Goal: Task Accomplishment & Management: Use online tool/utility

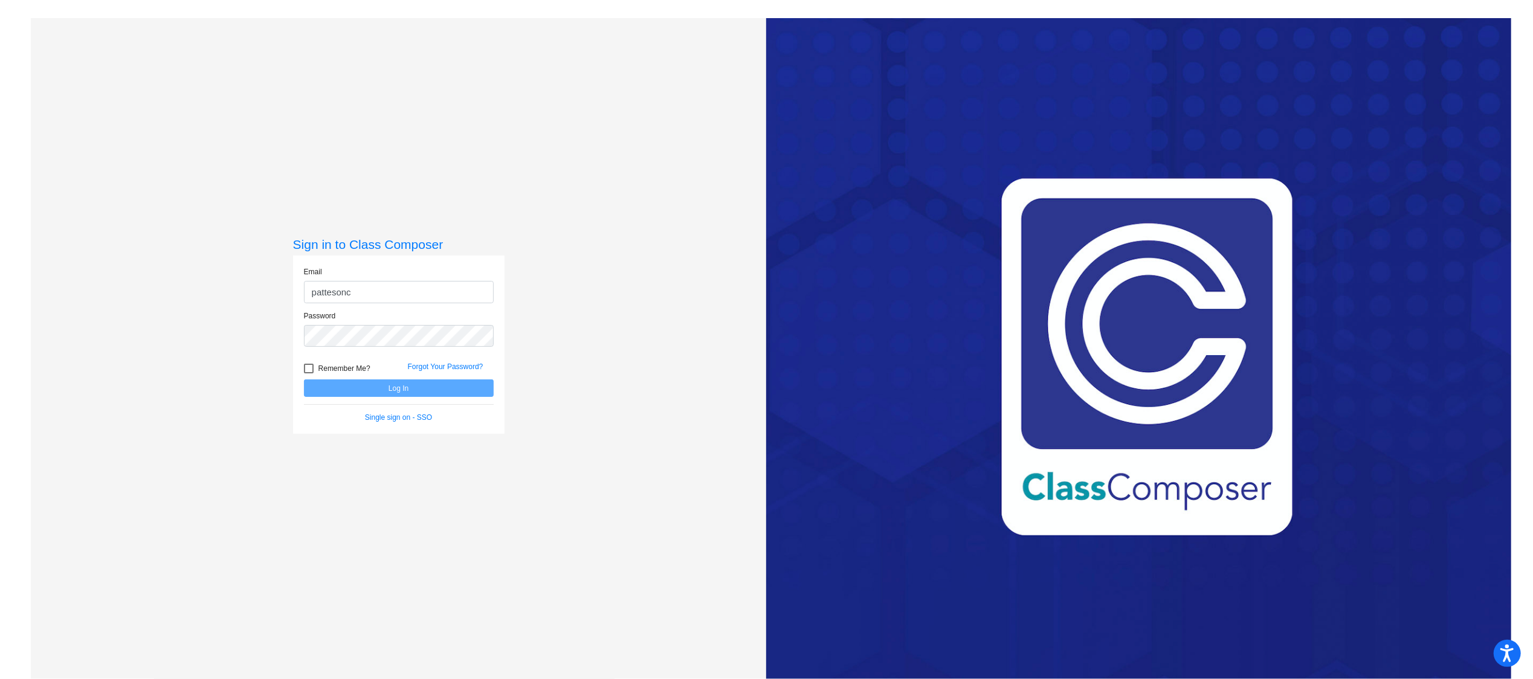
click at [405, 297] on input "pattesonc" at bounding box center [399, 292] width 190 height 22
type input "pattesonc@nixonsmiley.net"
click at [409, 390] on button "Log In" at bounding box center [399, 388] width 190 height 18
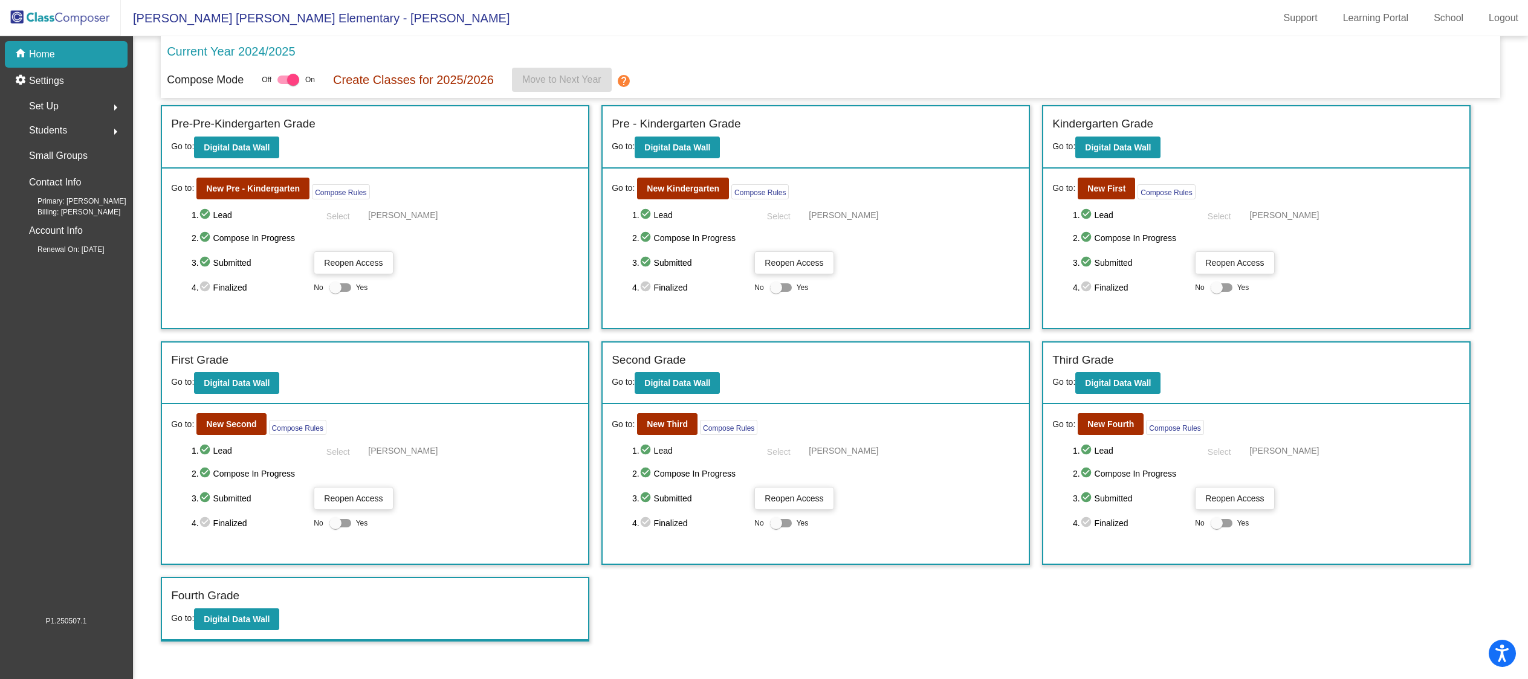
scroll to position [1, 0]
click at [707, 187] on b "New Kindergarten" at bounding box center [683, 189] width 73 height 10
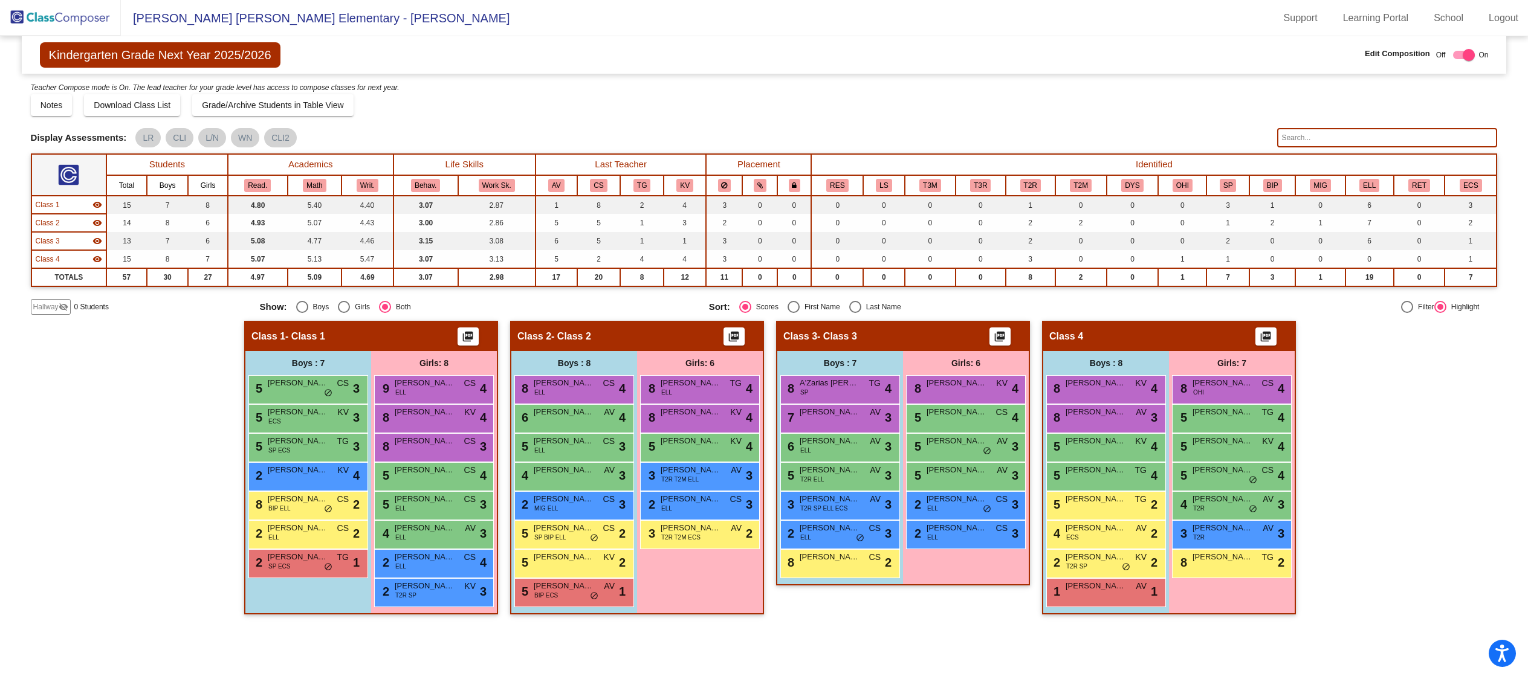
click at [395, 336] on div "Class 1 - Class 1 picture_as_pdf" at bounding box center [370, 336] width 251 height 29
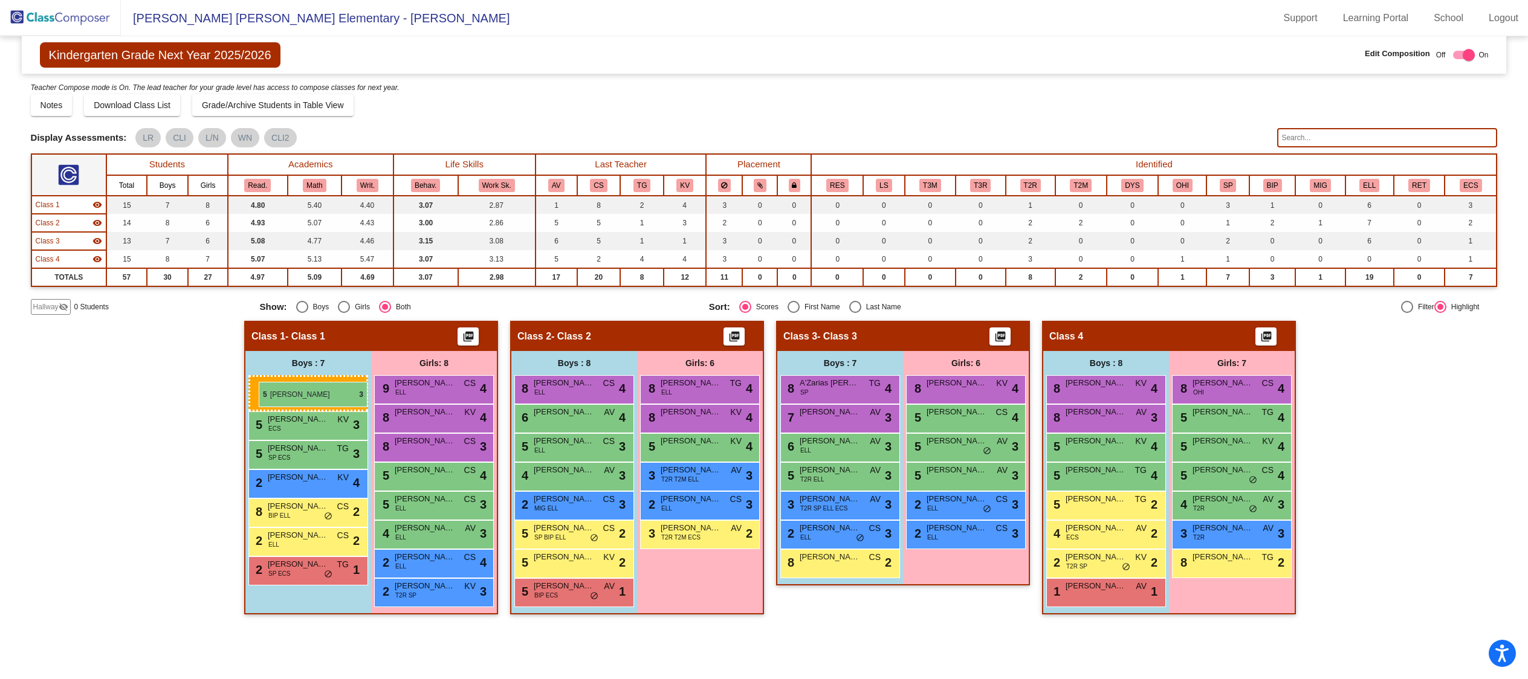
drag, startPoint x: 346, startPoint y: 390, endPoint x: 259, endPoint y: 381, distance: 87.4
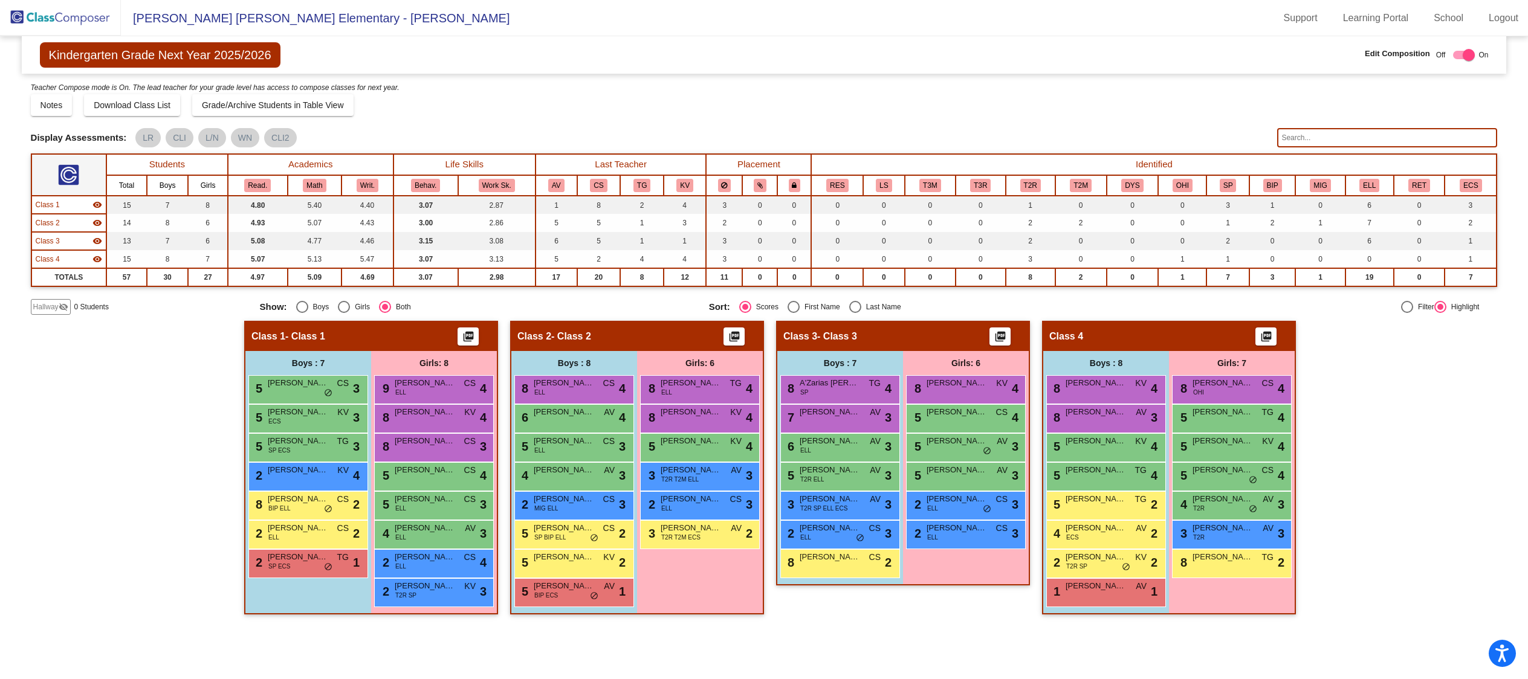
click at [352, 332] on div "Class 1 - Class 1 picture_as_pdf" at bounding box center [370, 336] width 251 height 29
click at [100, 206] on mat-icon "visibility" at bounding box center [97, 205] width 10 height 10
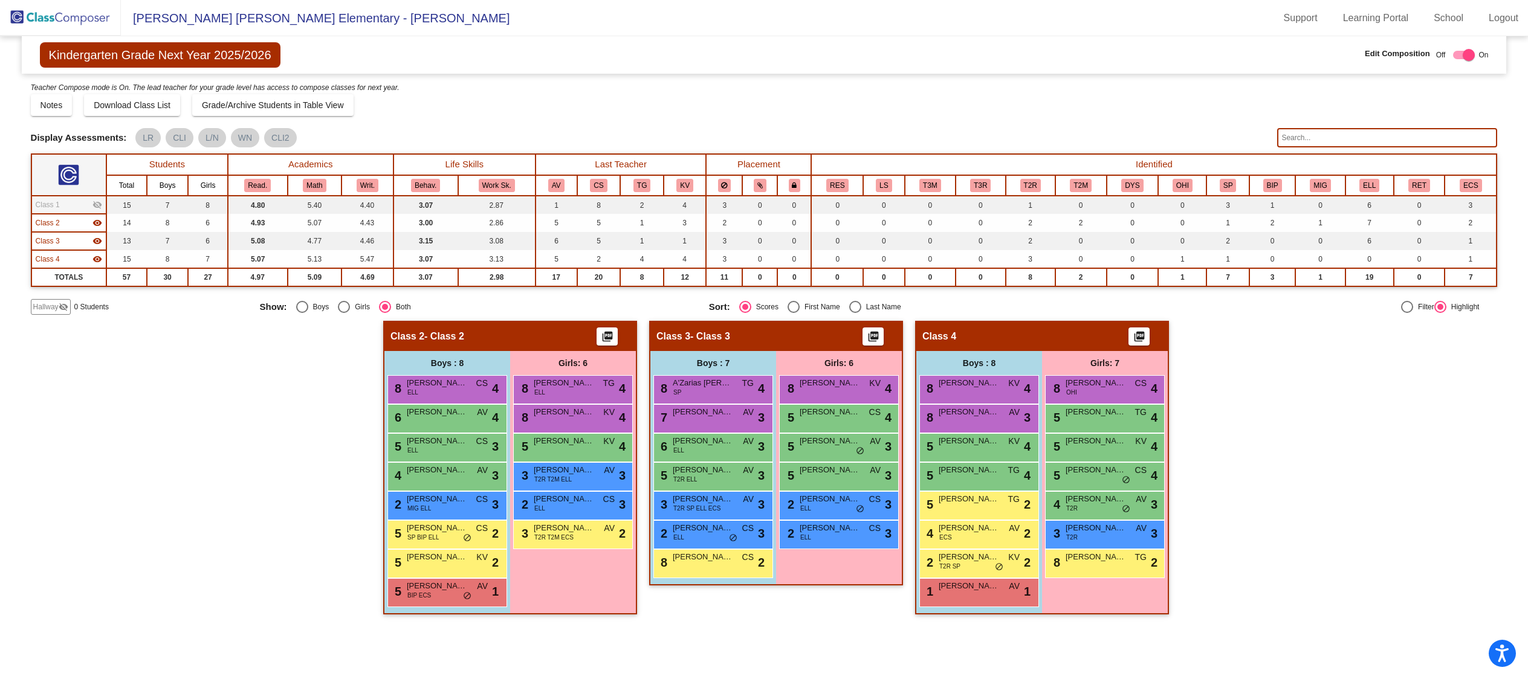
click at [100, 206] on mat-icon "visibility_off" at bounding box center [97, 205] width 10 height 10
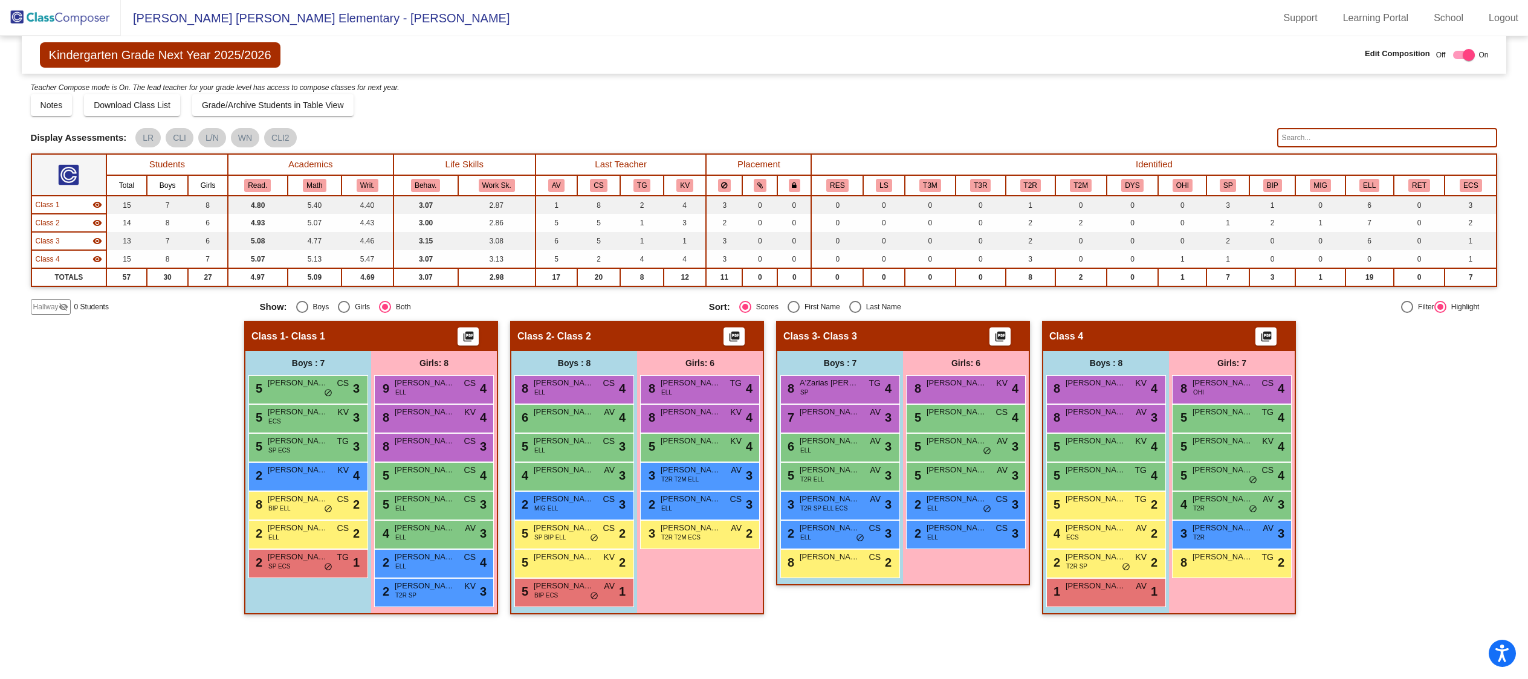
click at [44, 204] on span "Class 1" at bounding box center [48, 204] width 24 height 11
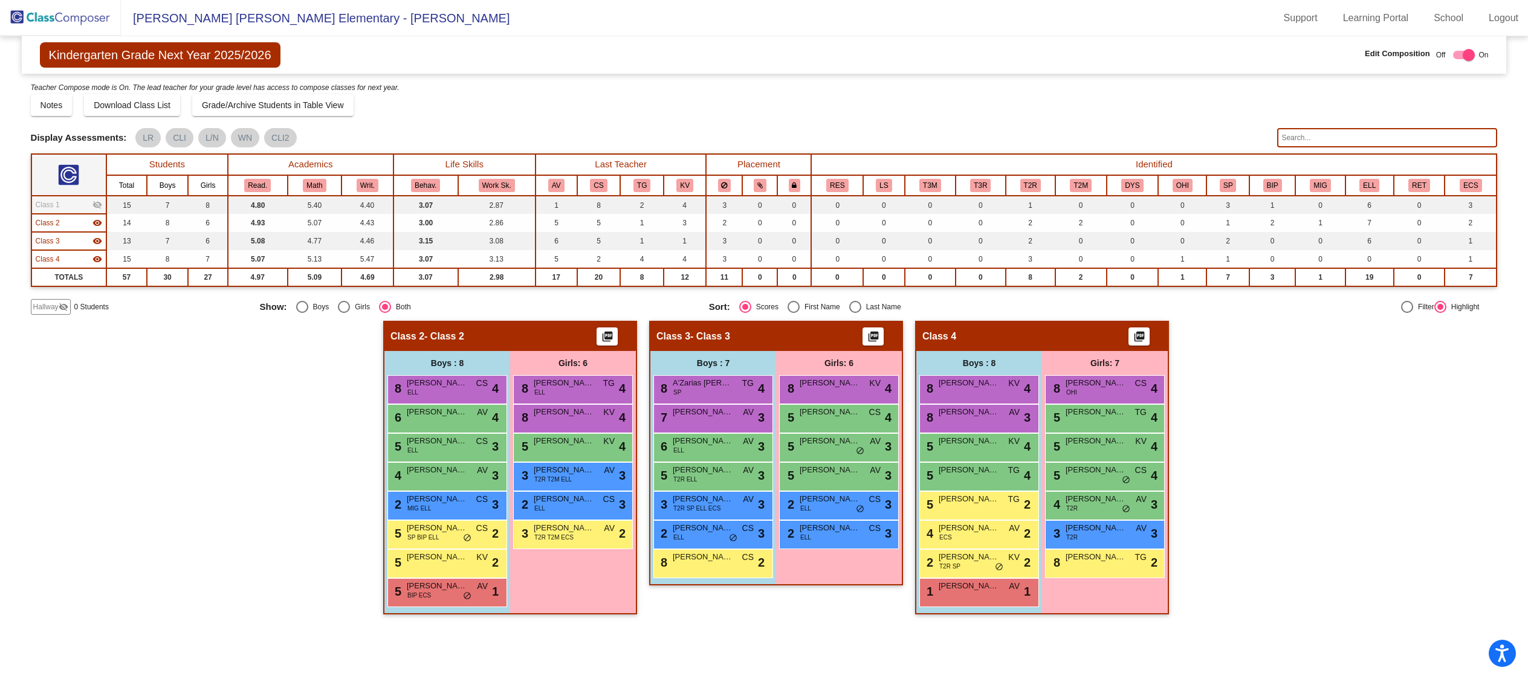
click at [44, 204] on span "Class 1" at bounding box center [48, 204] width 24 height 11
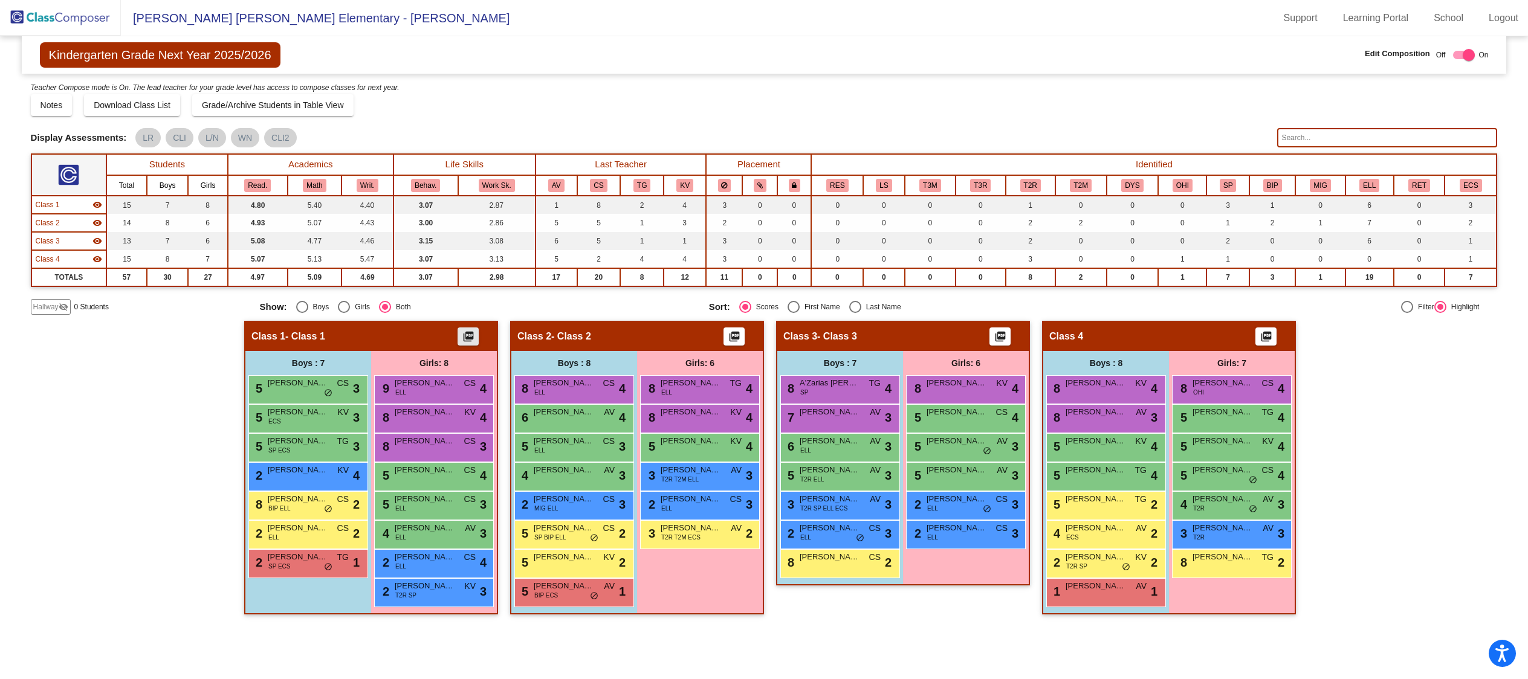
click at [468, 337] on mat-icon "picture_as_pdf" at bounding box center [468, 339] width 15 height 17
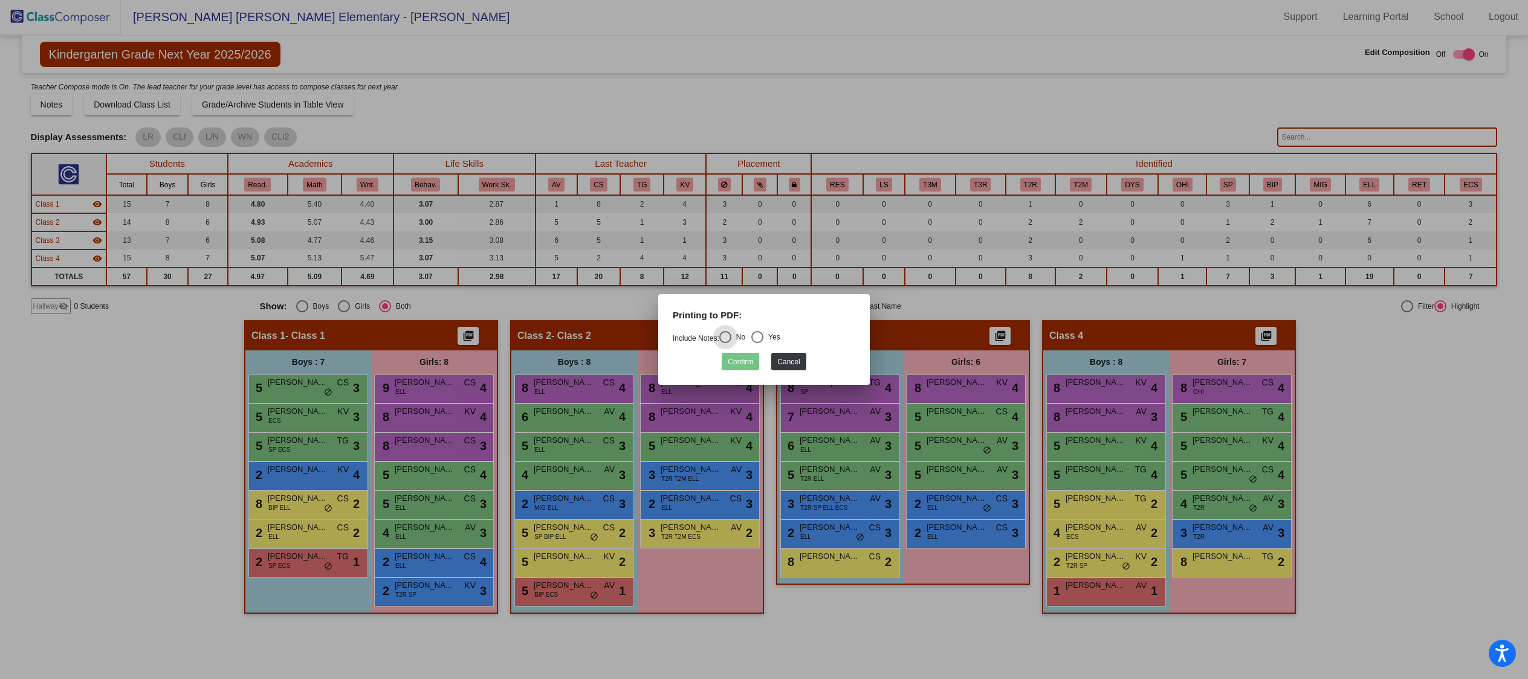
click at [763, 338] on div "Select an option" at bounding box center [757, 337] width 12 height 12
click at [757, 343] on input "Yes" at bounding box center [757, 343] width 1 height 1
radio input "true"
click at [744, 363] on button "Confirm" at bounding box center [740, 362] width 37 height 18
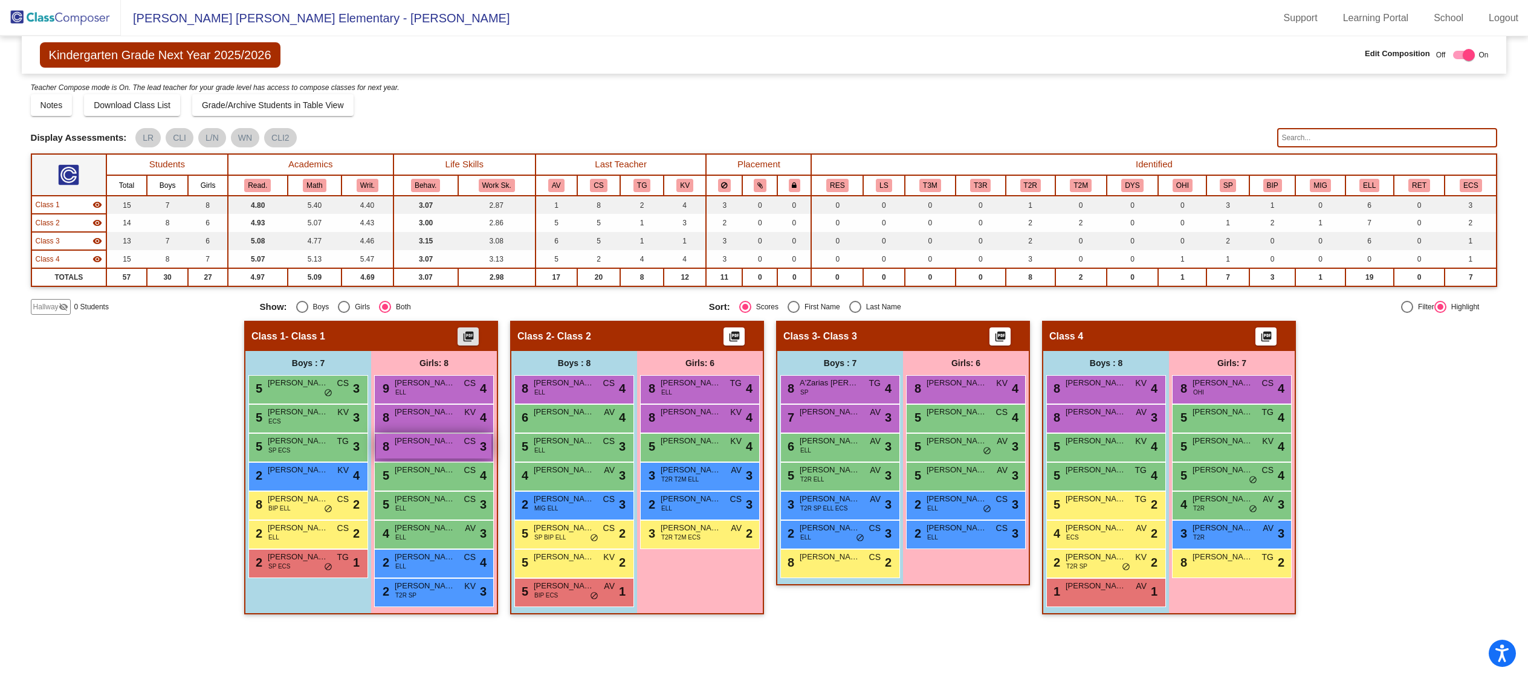
scroll to position [1, 0]
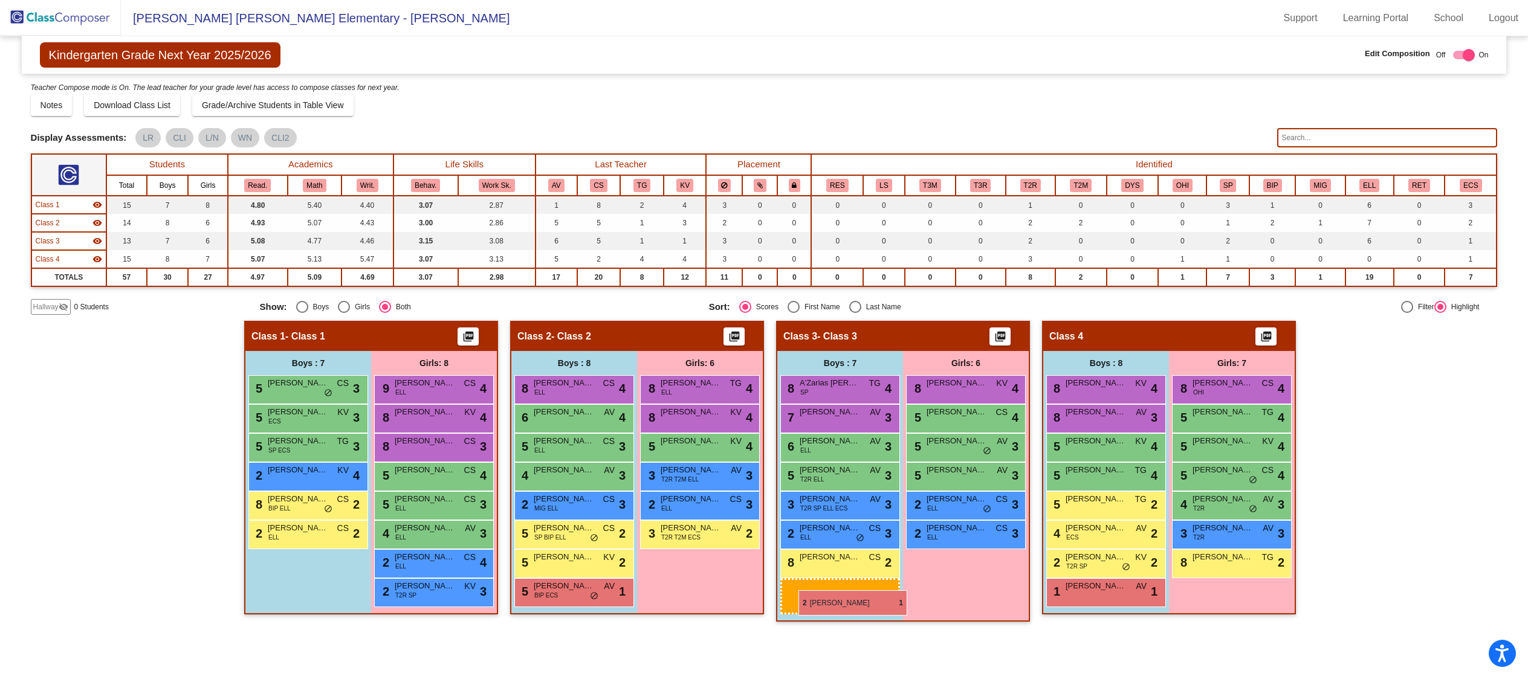
drag, startPoint x: 312, startPoint y: 564, endPoint x: 798, endPoint y: 590, distance: 487.2
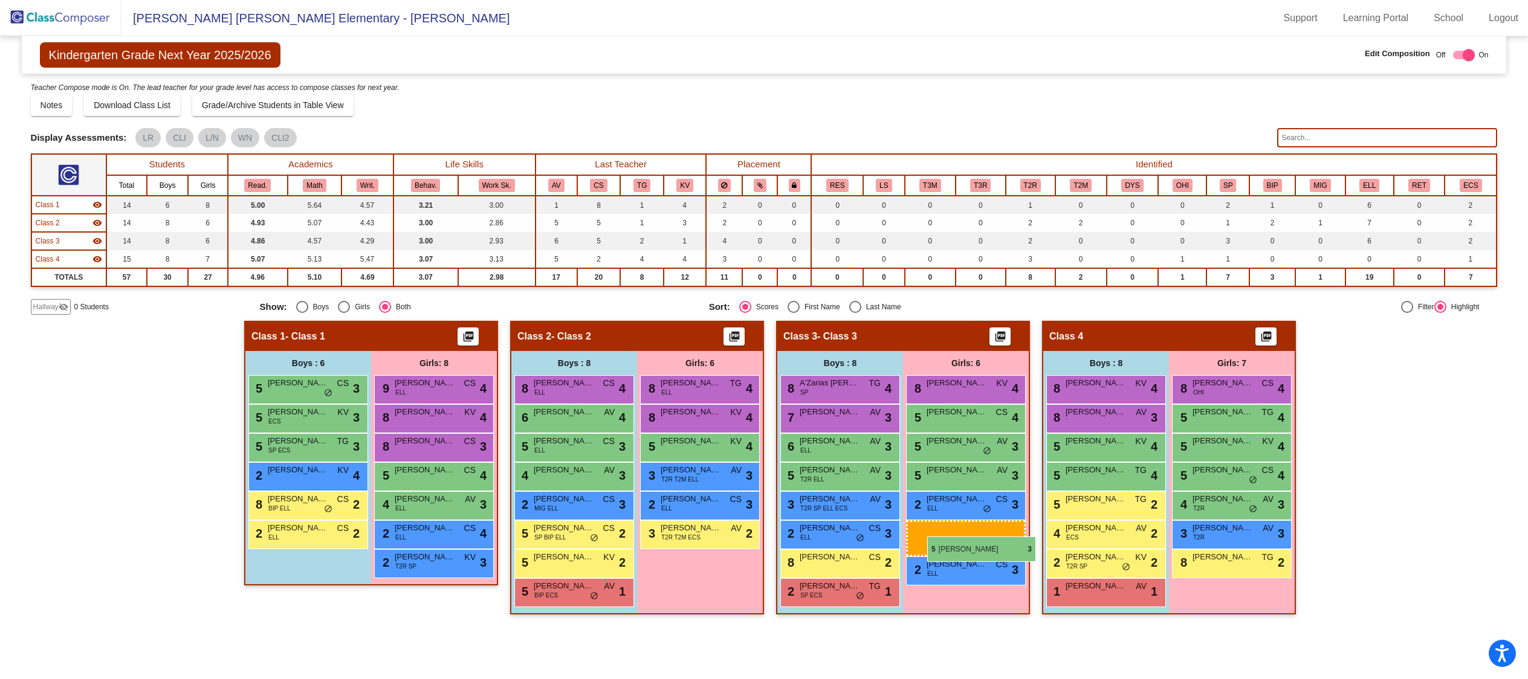
drag, startPoint x: 434, startPoint y: 507, endPoint x: 926, endPoint y: 536, distance: 492.8
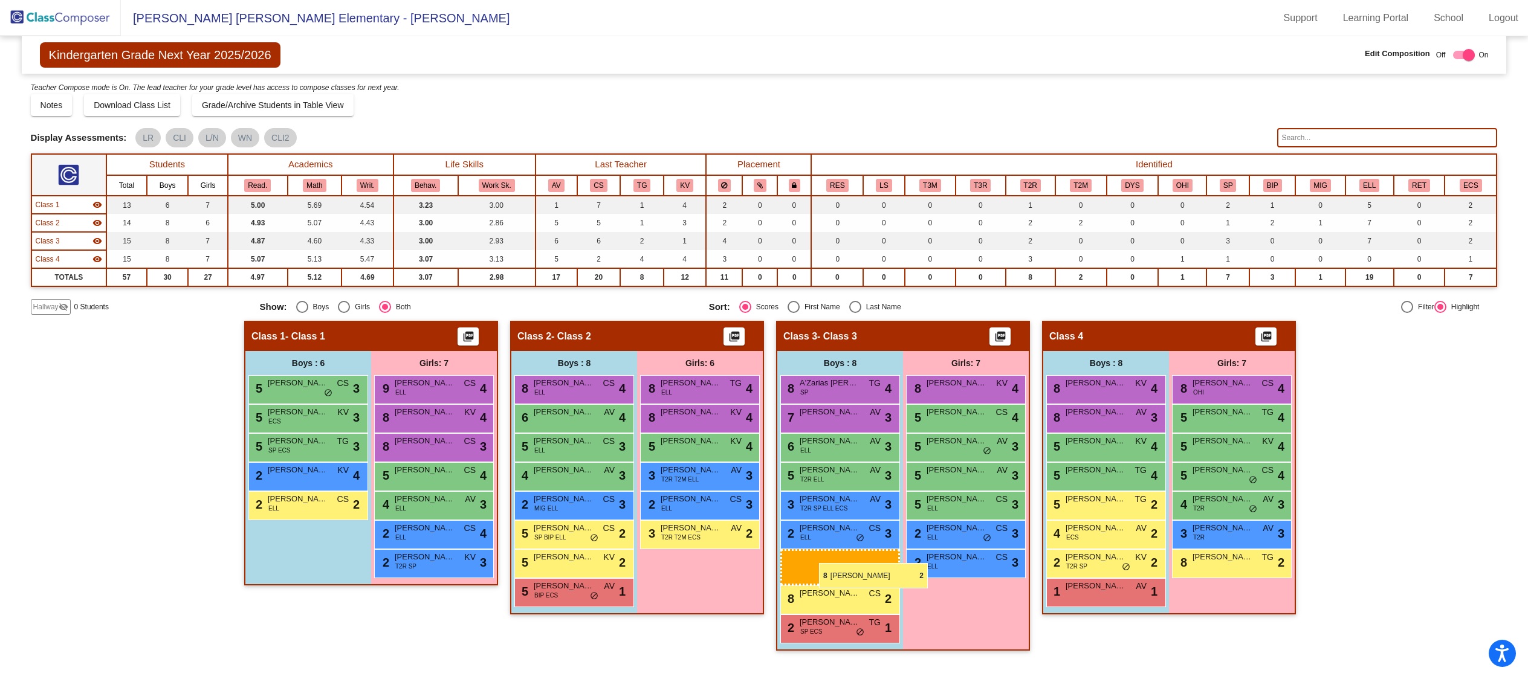
drag, startPoint x: 305, startPoint y: 499, endPoint x: 819, endPoint y: 563, distance: 518.2
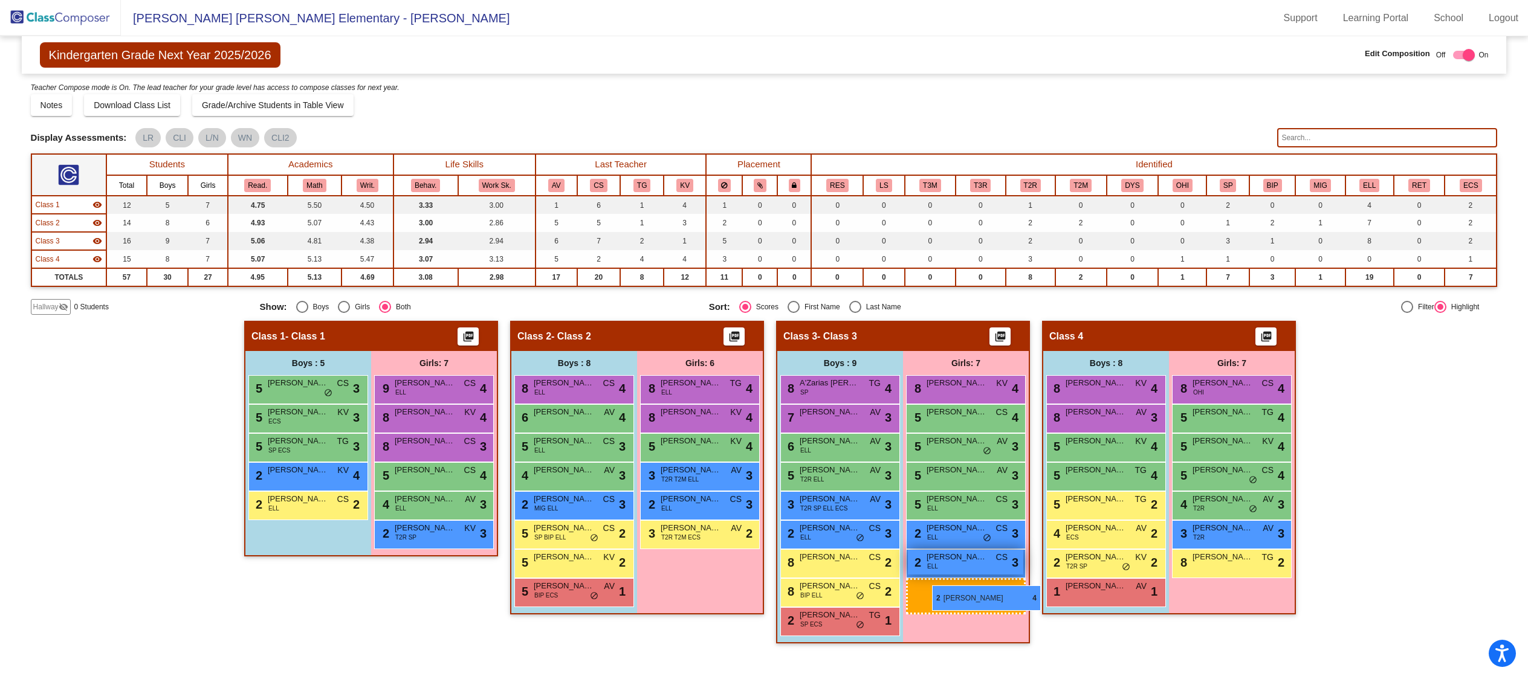
drag, startPoint x: 427, startPoint y: 530, endPoint x: 931, endPoint y: 586, distance: 507.0
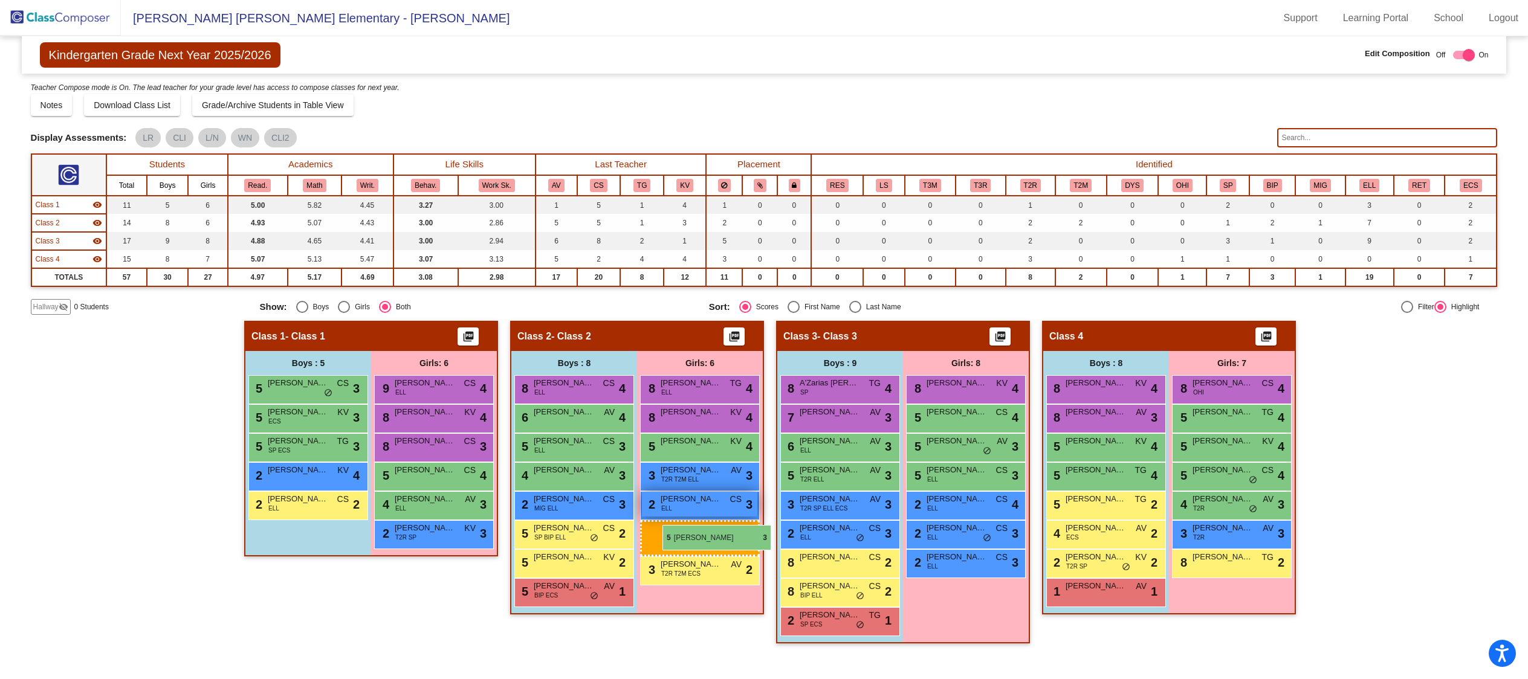
drag, startPoint x: 955, startPoint y: 475, endPoint x: 662, endPoint y: 525, distance: 297.3
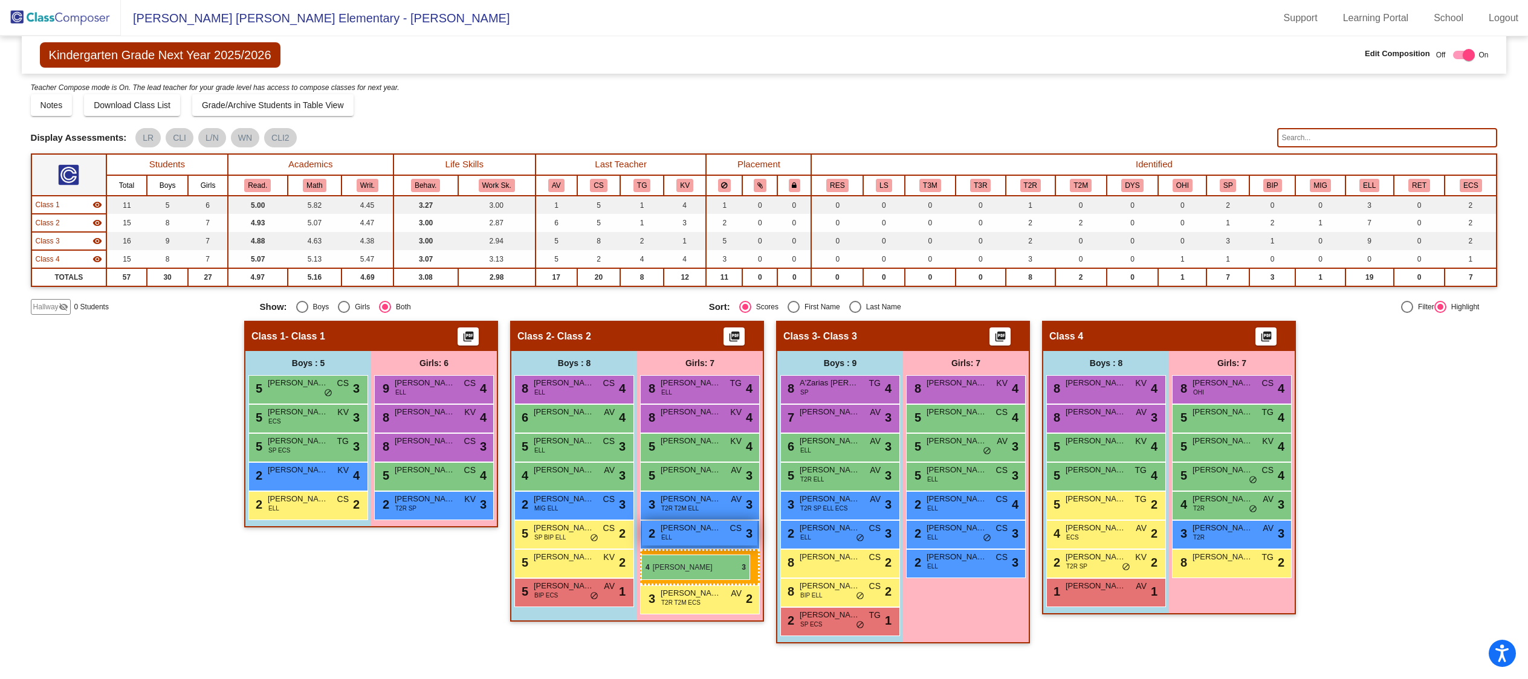
drag, startPoint x: 461, startPoint y: 505, endPoint x: 647, endPoint y: 555, distance: 192.0
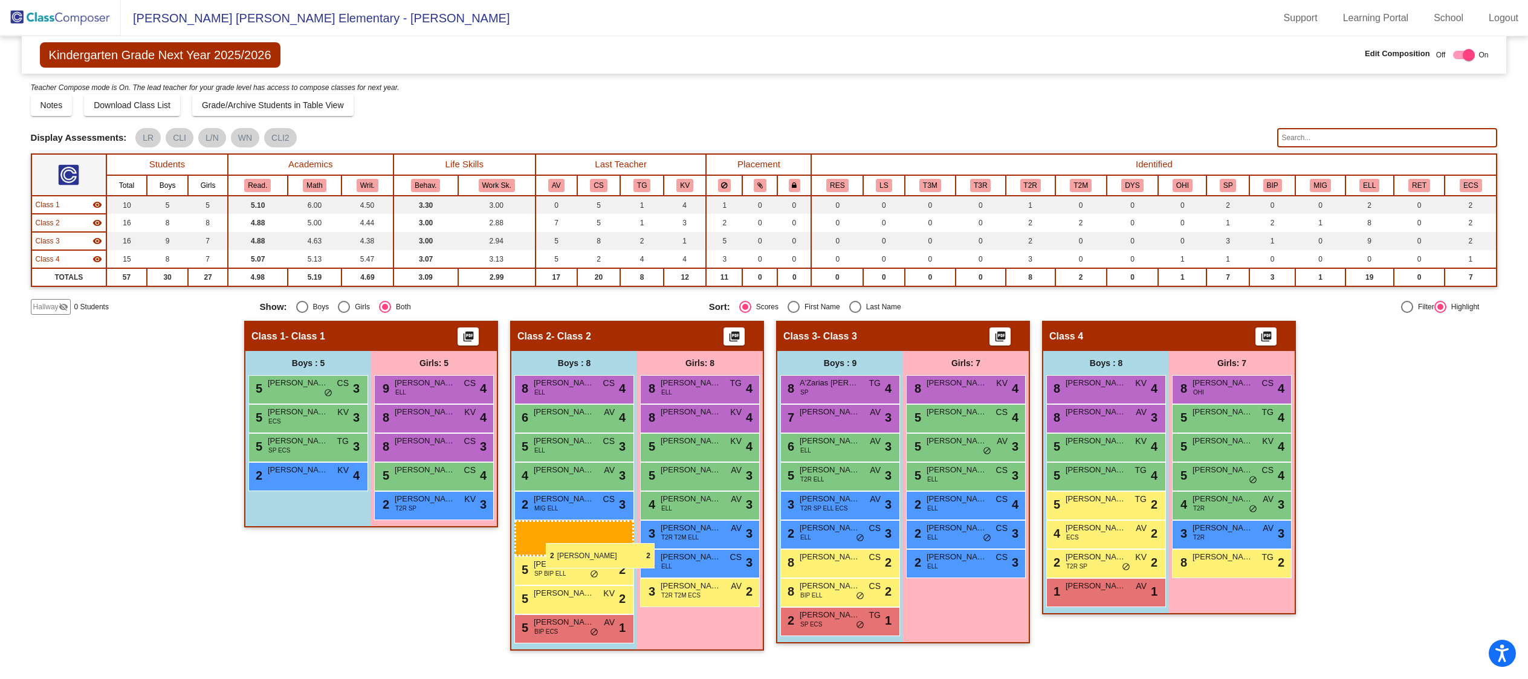
drag, startPoint x: 300, startPoint y: 504, endPoint x: 546, endPoint y: 543, distance: 249.1
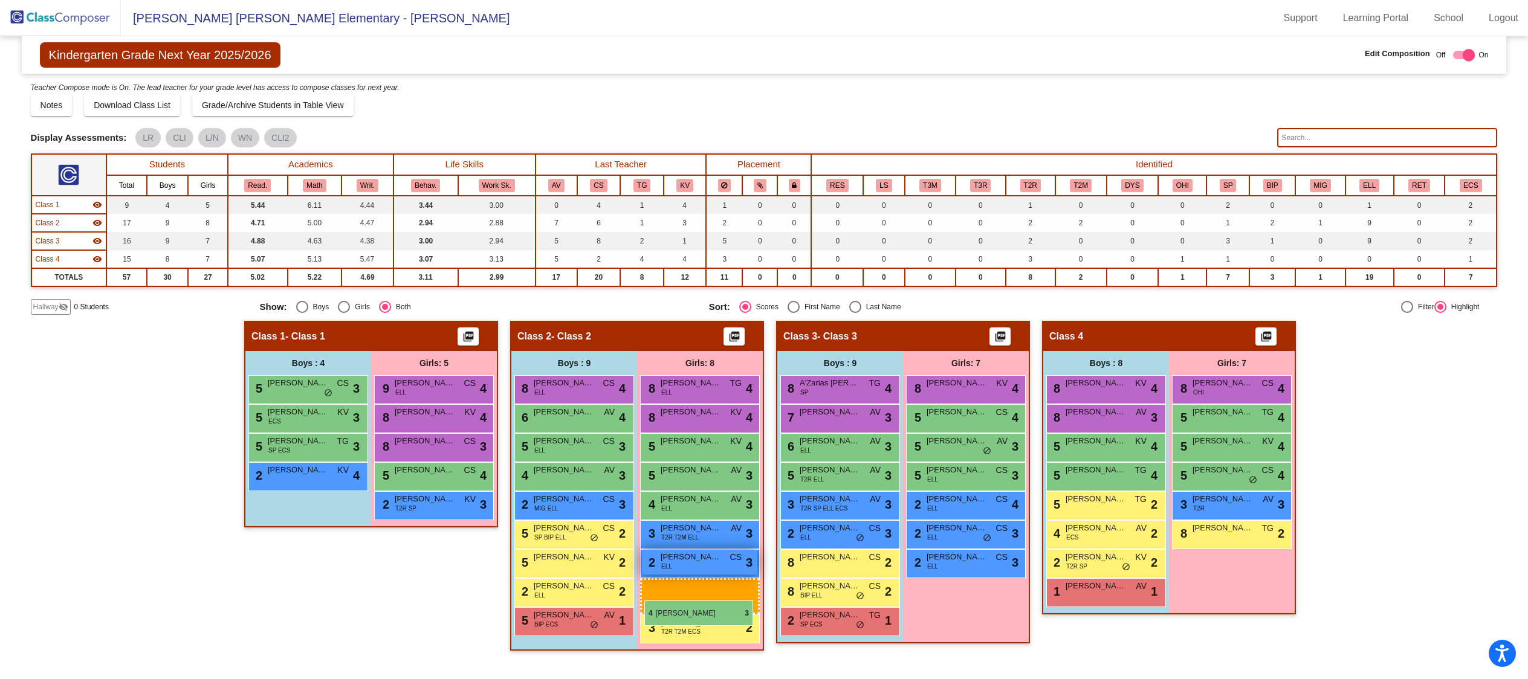
drag, startPoint x: 1230, startPoint y: 502, endPoint x: 644, endPoint y: 601, distance: 595.0
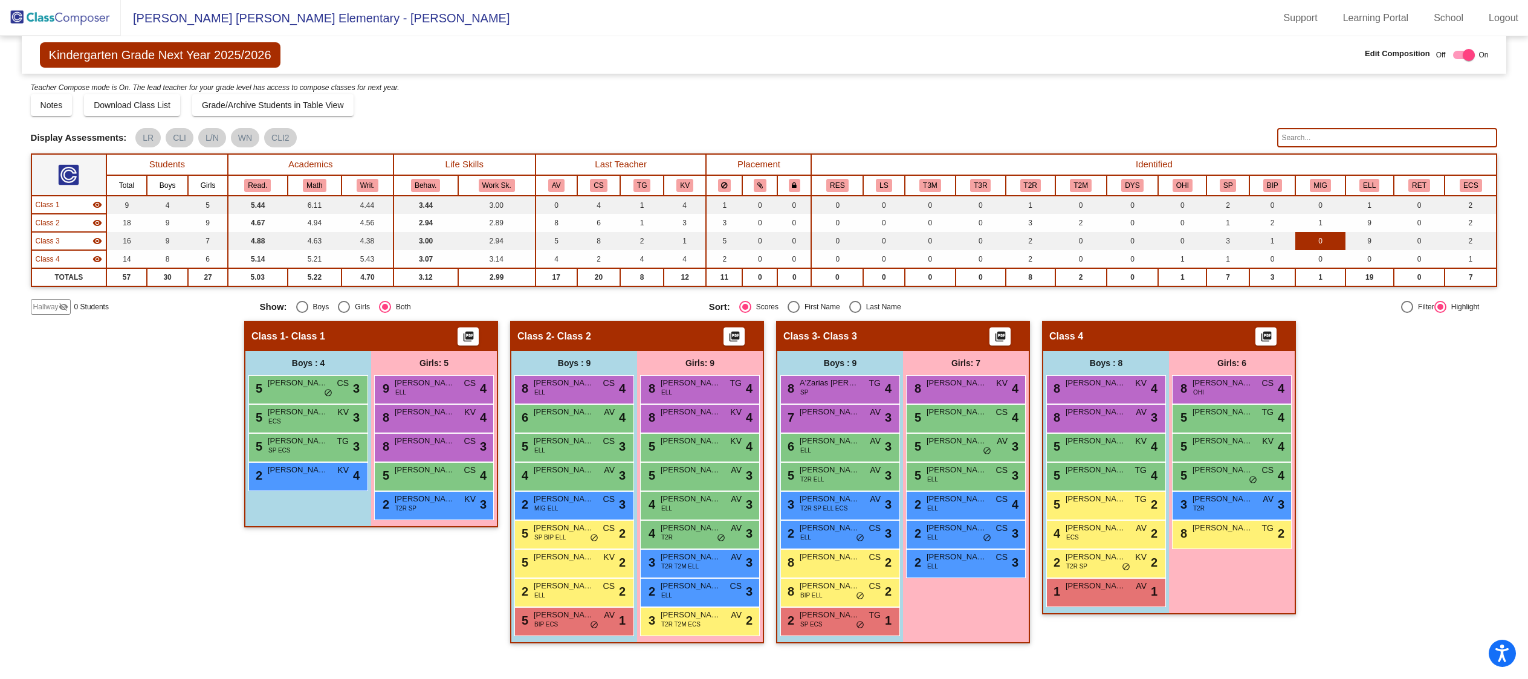
scroll to position [0, 0]
click at [1307, 141] on input "text" at bounding box center [1387, 137] width 220 height 19
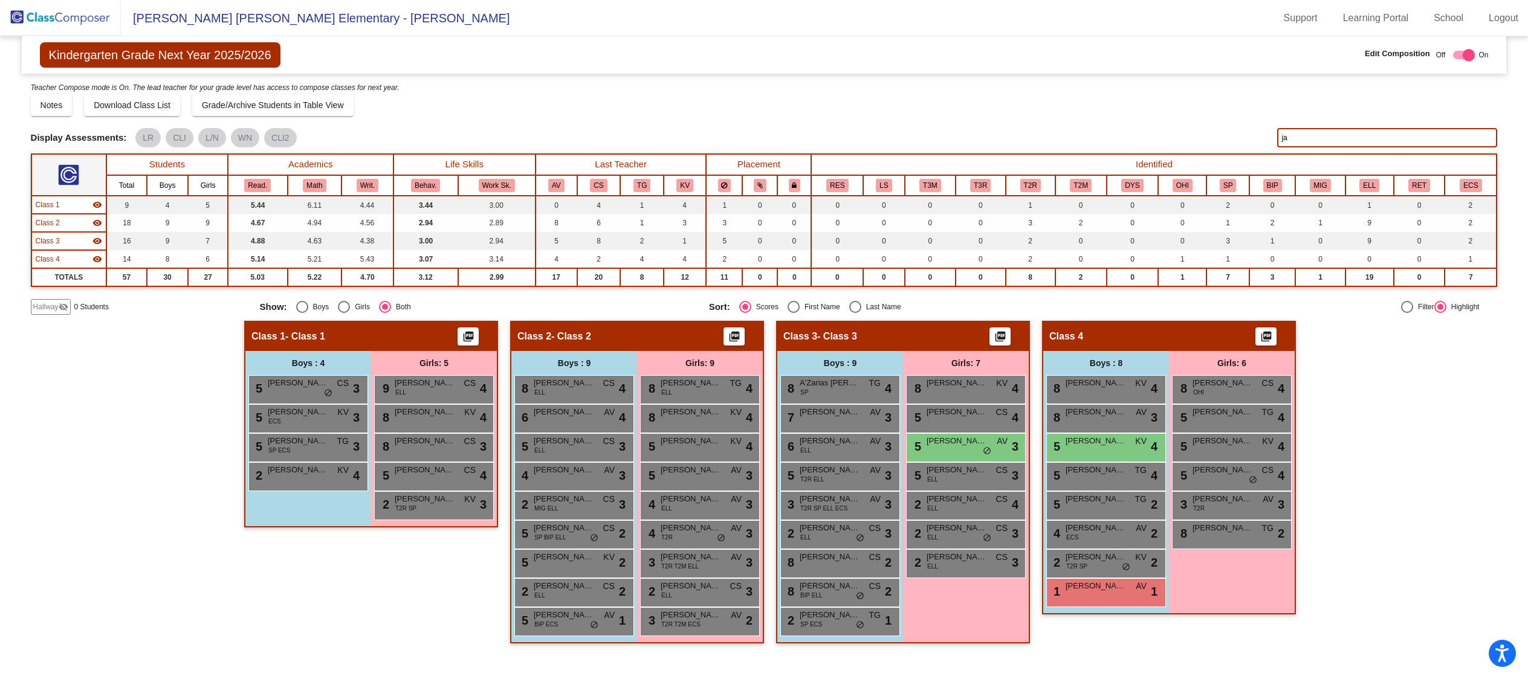
type input "j"
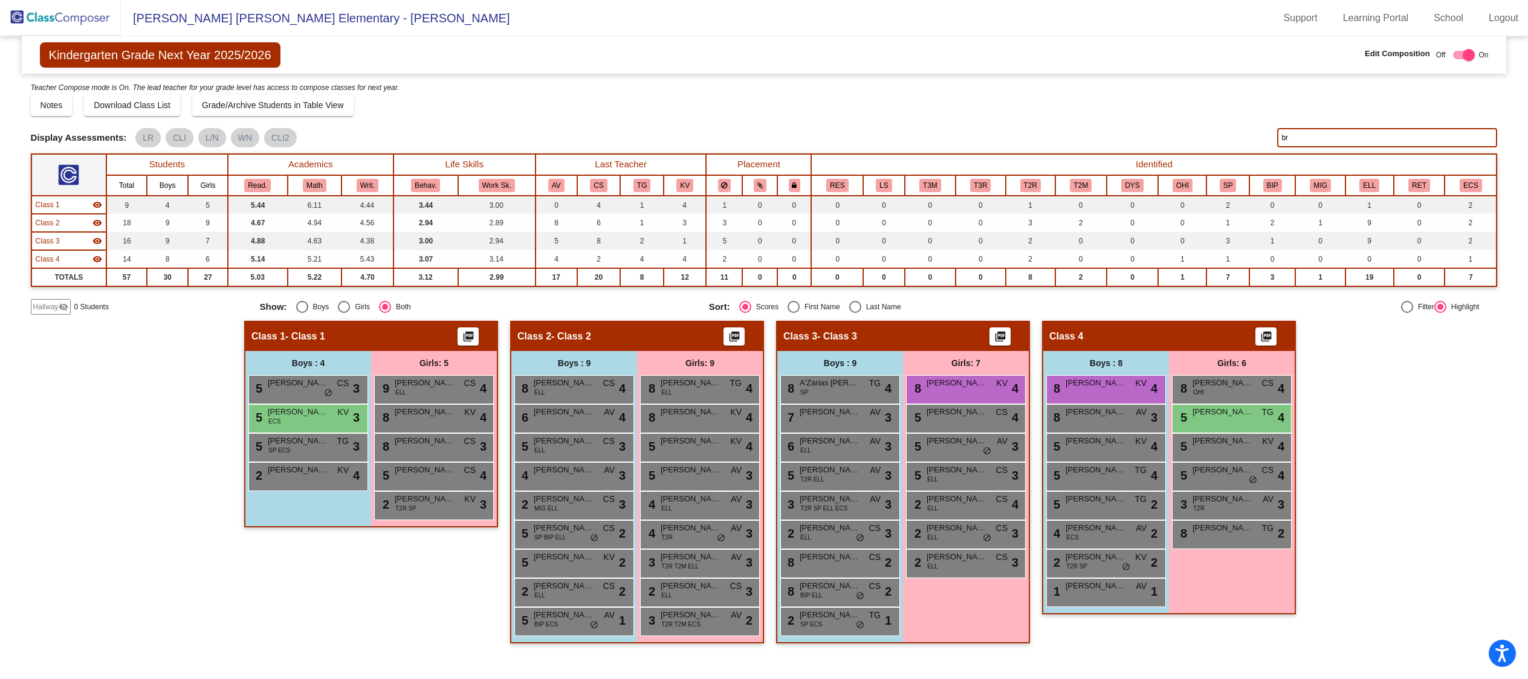
type input "b"
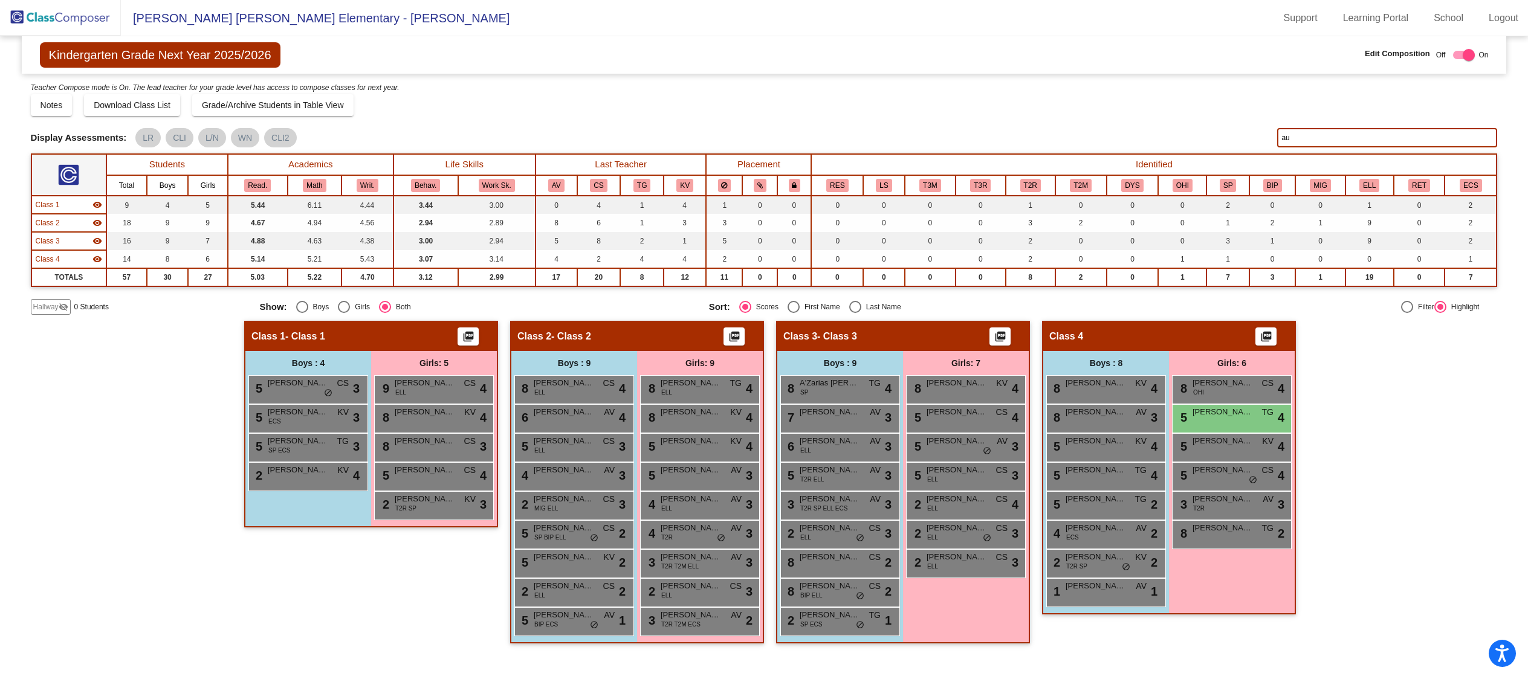
type input "a"
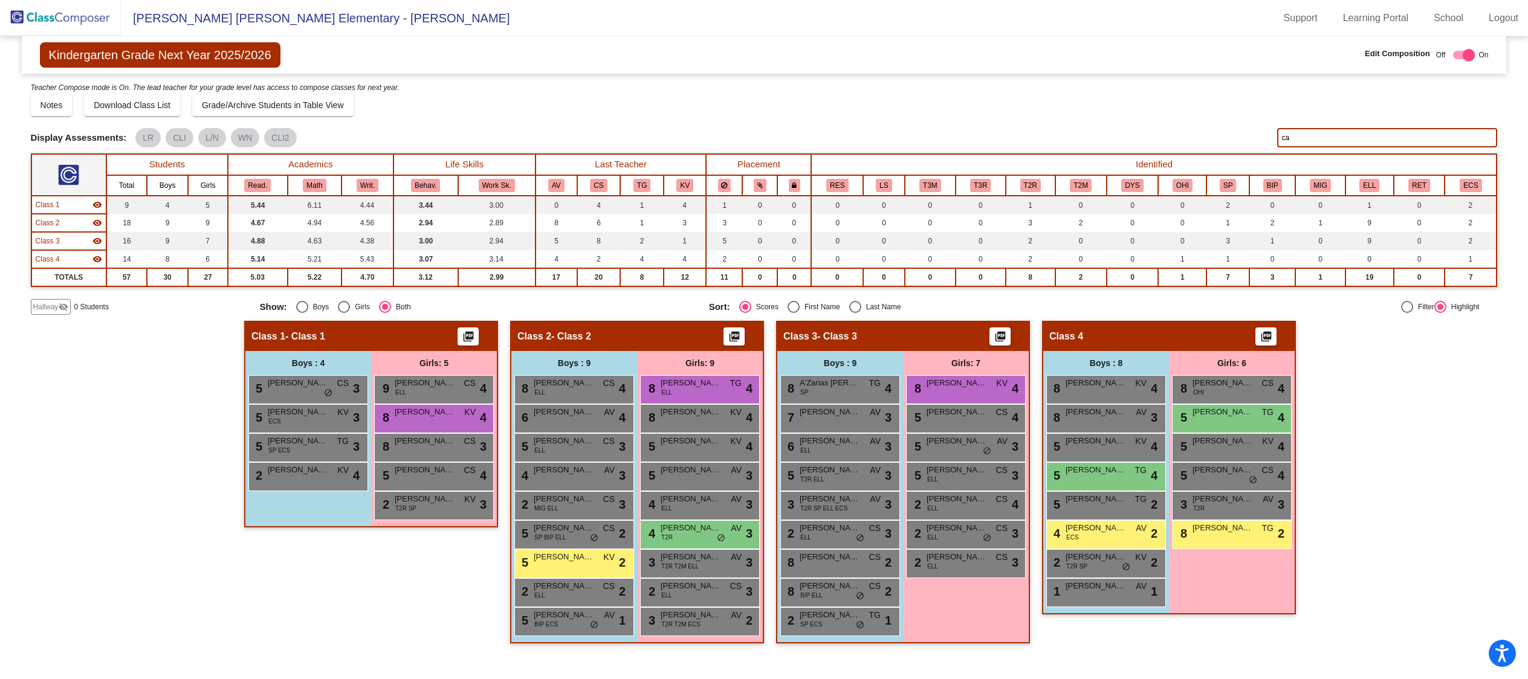
type input "c"
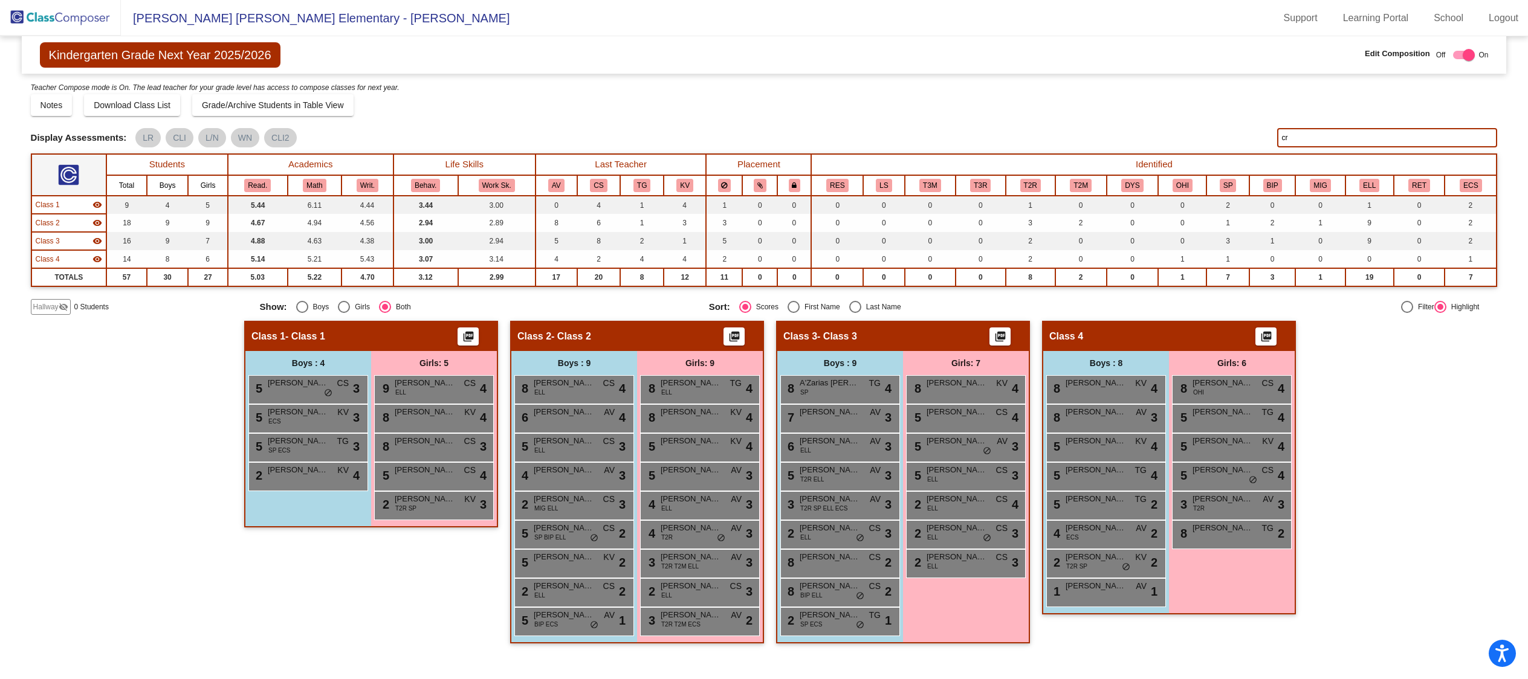
type input "c"
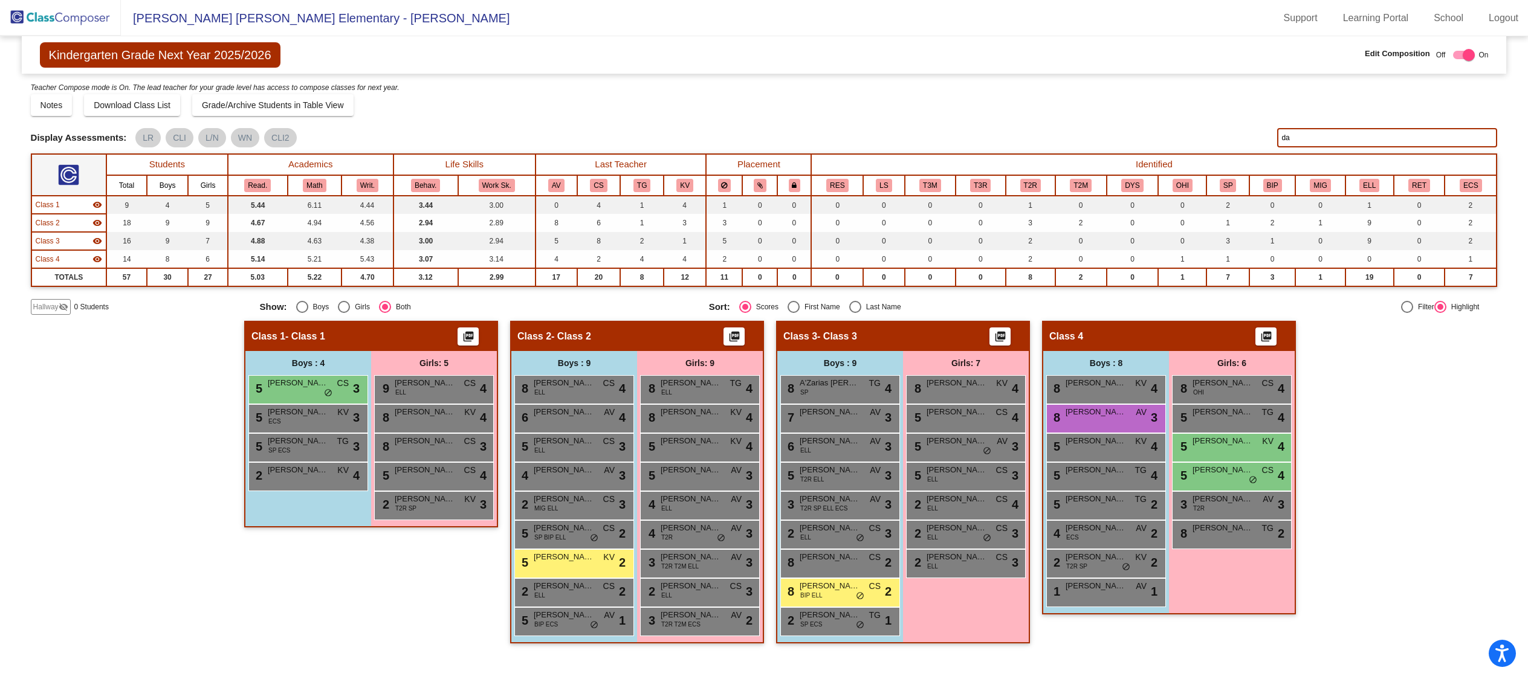
type input "d"
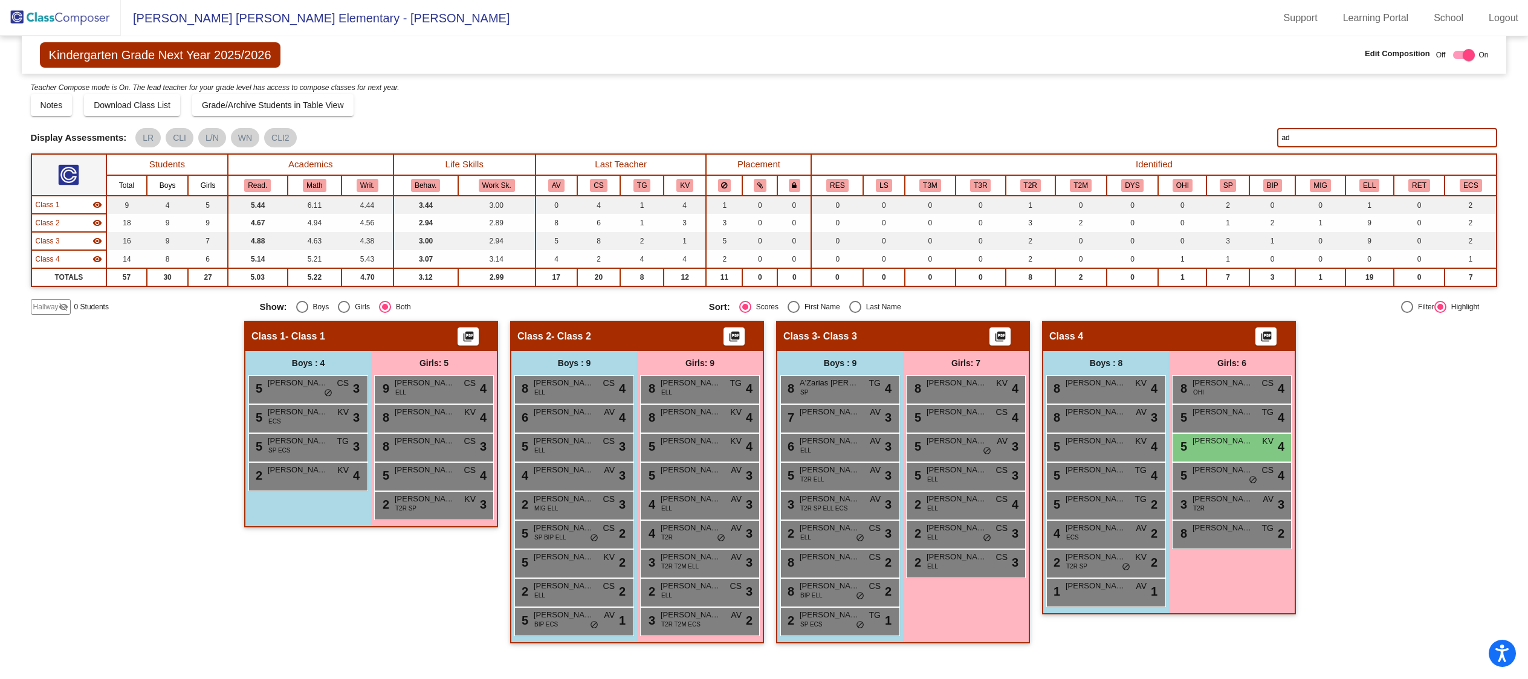
type input "a"
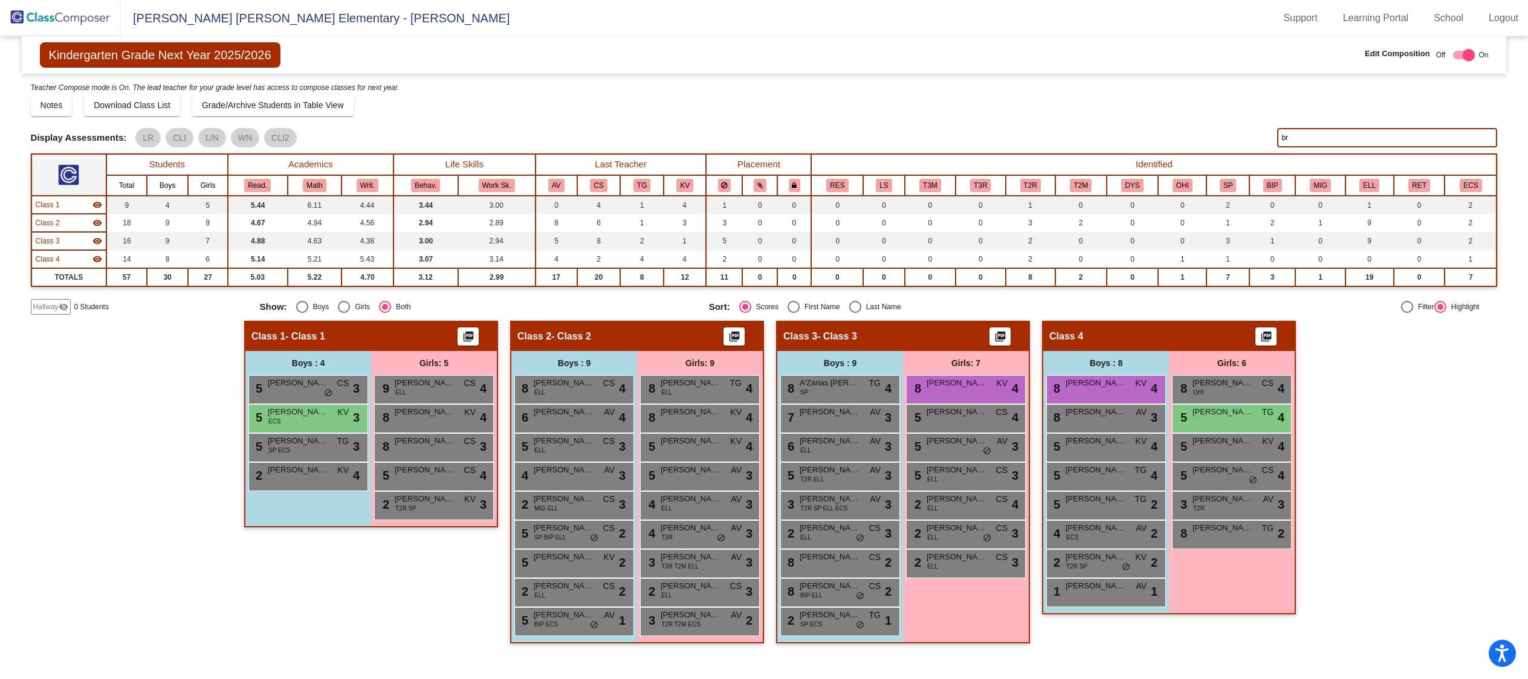
type input "b"
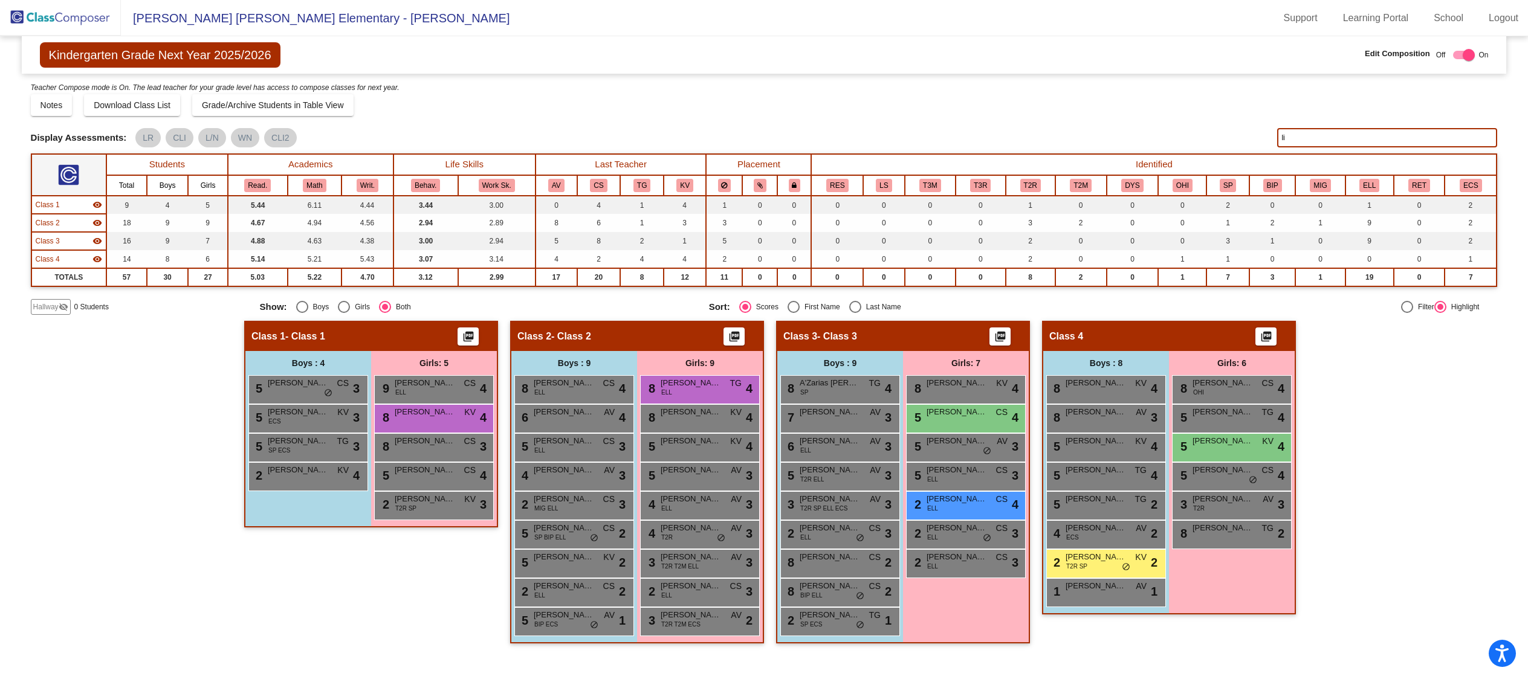
type input "l"
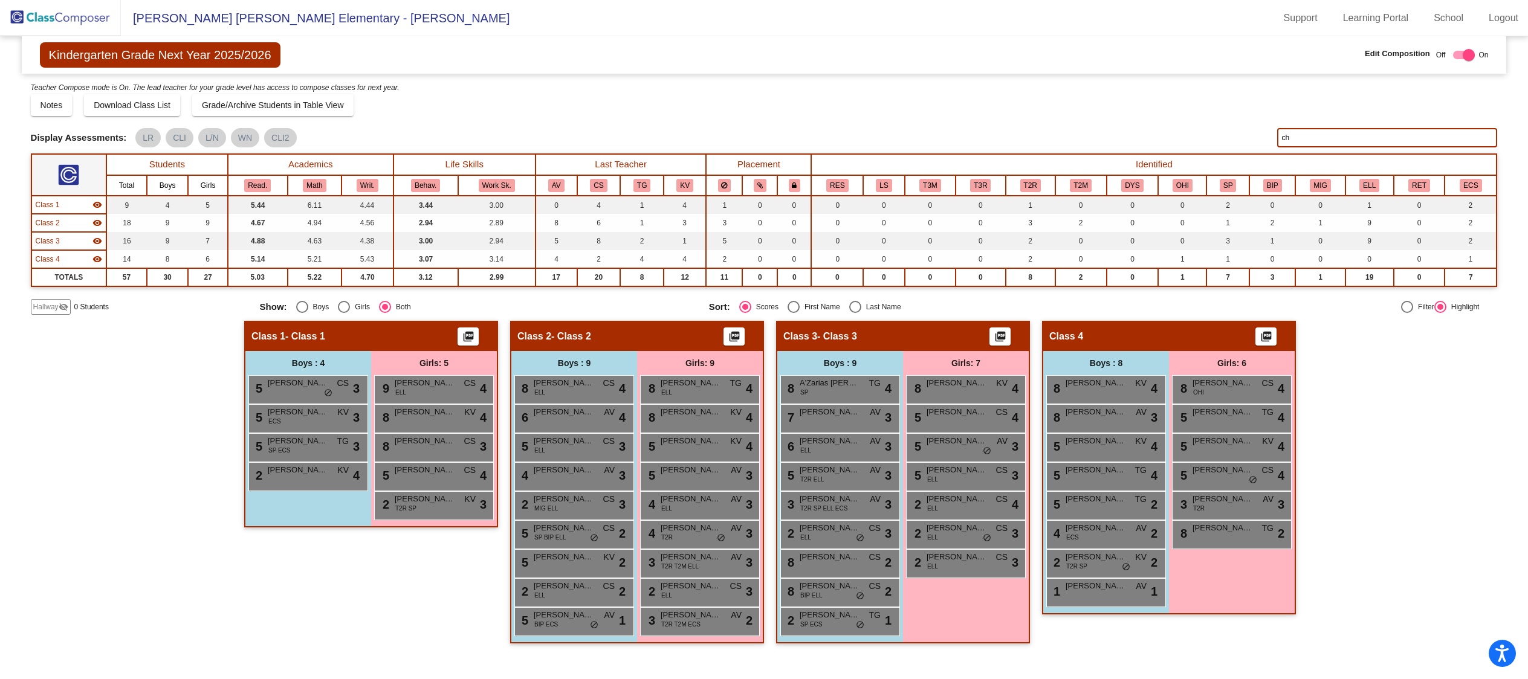
type input "c"
type input "p"
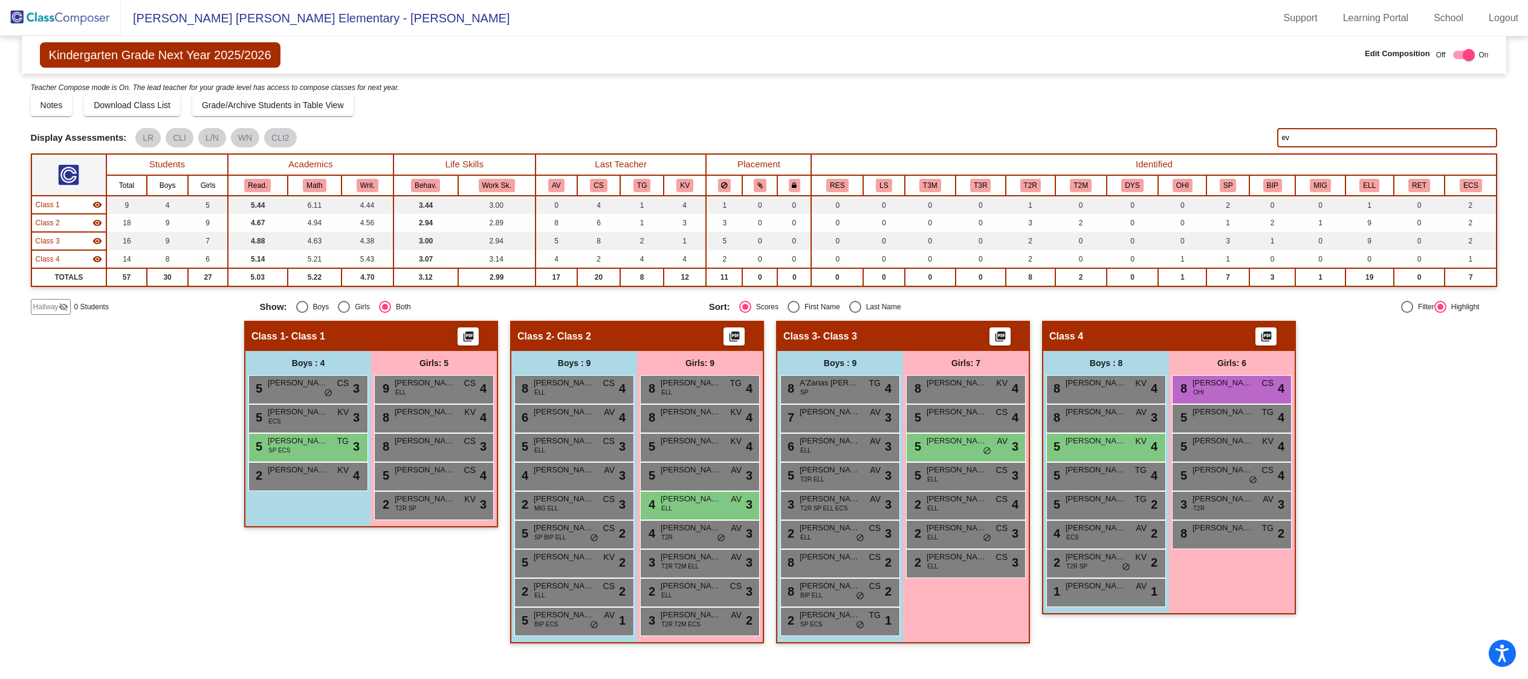
type input "e"
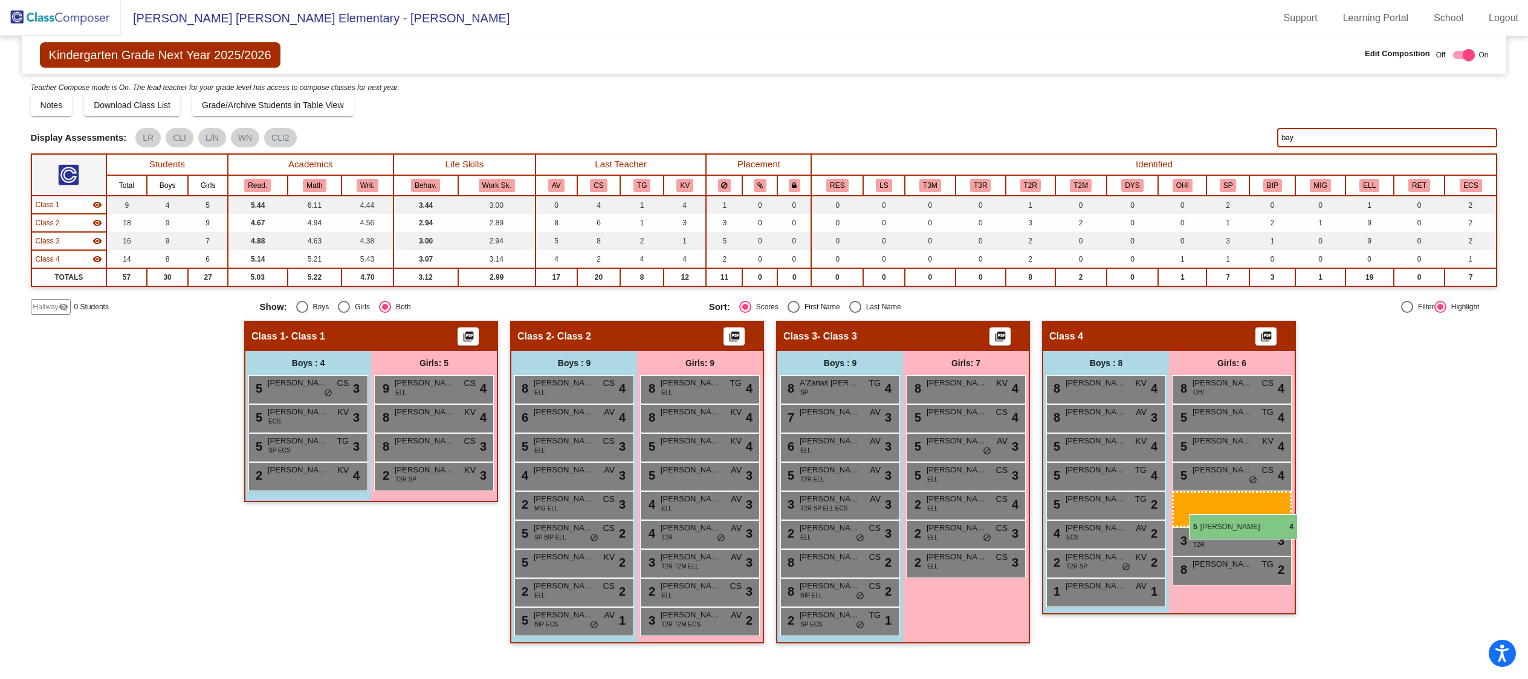
drag, startPoint x: 420, startPoint y: 475, endPoint x: 1189, endPoint y: 514, distance: 769.7
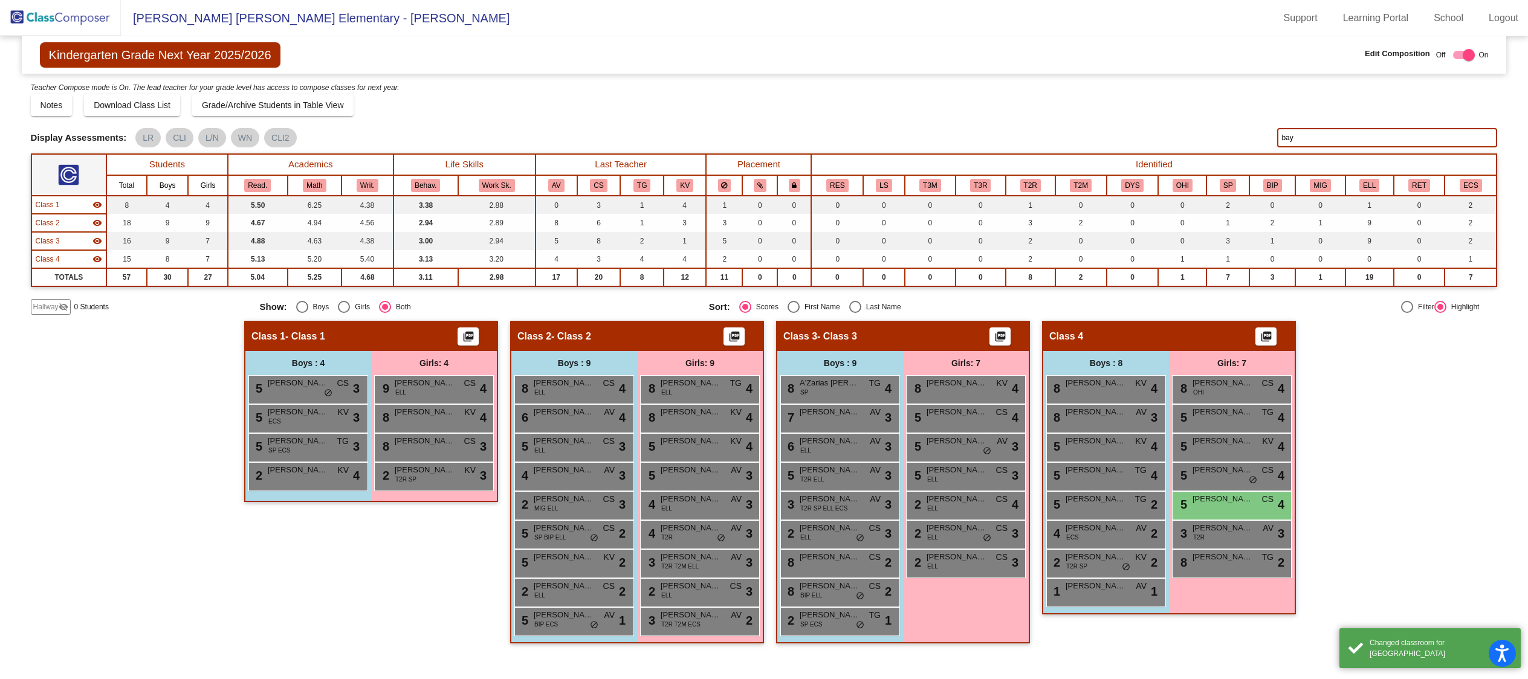
scroll to position [1, 0]
drag, startPoint x: 1317, startPoint y: 131, endPoint x: 1252, endPoint y: 128, distance: 65.3
click at [1252, 128] on div "Display Scores for Years: 2023 - 2024 2024 - 2025 Display Assessments: LR CLI L…" at bounding box center [764, 137] width 1467 height 19
click at [1296, 141] on input "bay" at bounding box center [1387, 137] width 220 height 19
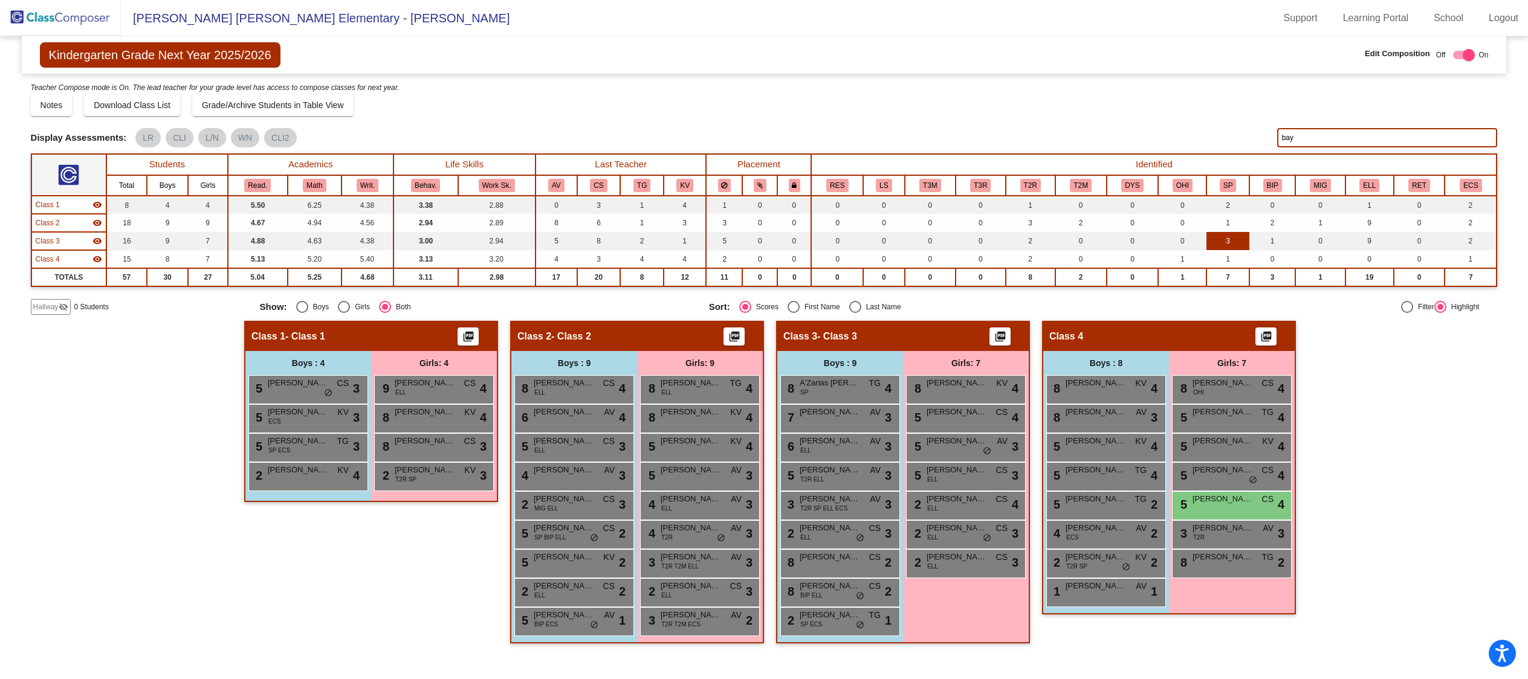
scroll to position [1, 0]
click at [1313, 139] on input "bay" at bounding box center [1387, 137] width 220 height 19
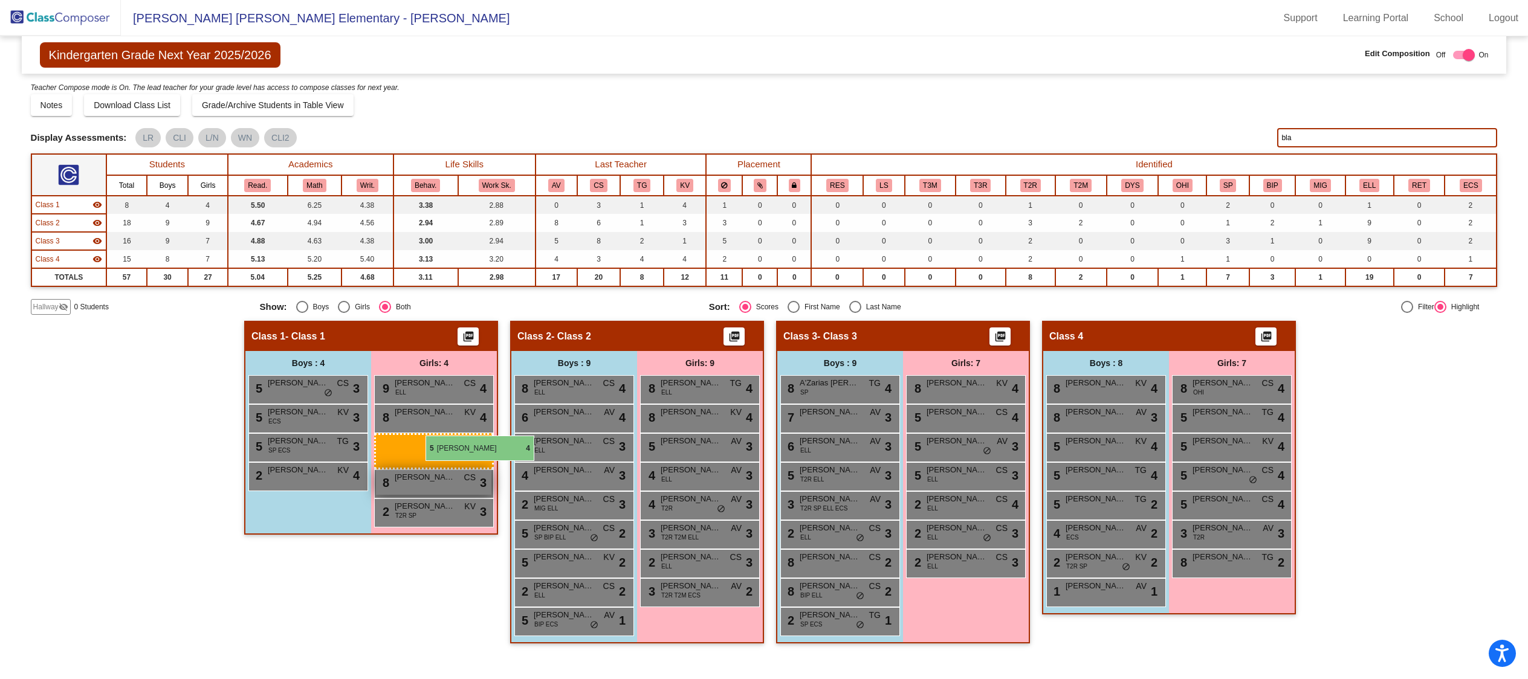
drag, startPoint x: 702, startPoint y: 447, endPoint x: 422, endPoint y: 435, distance: 280.0
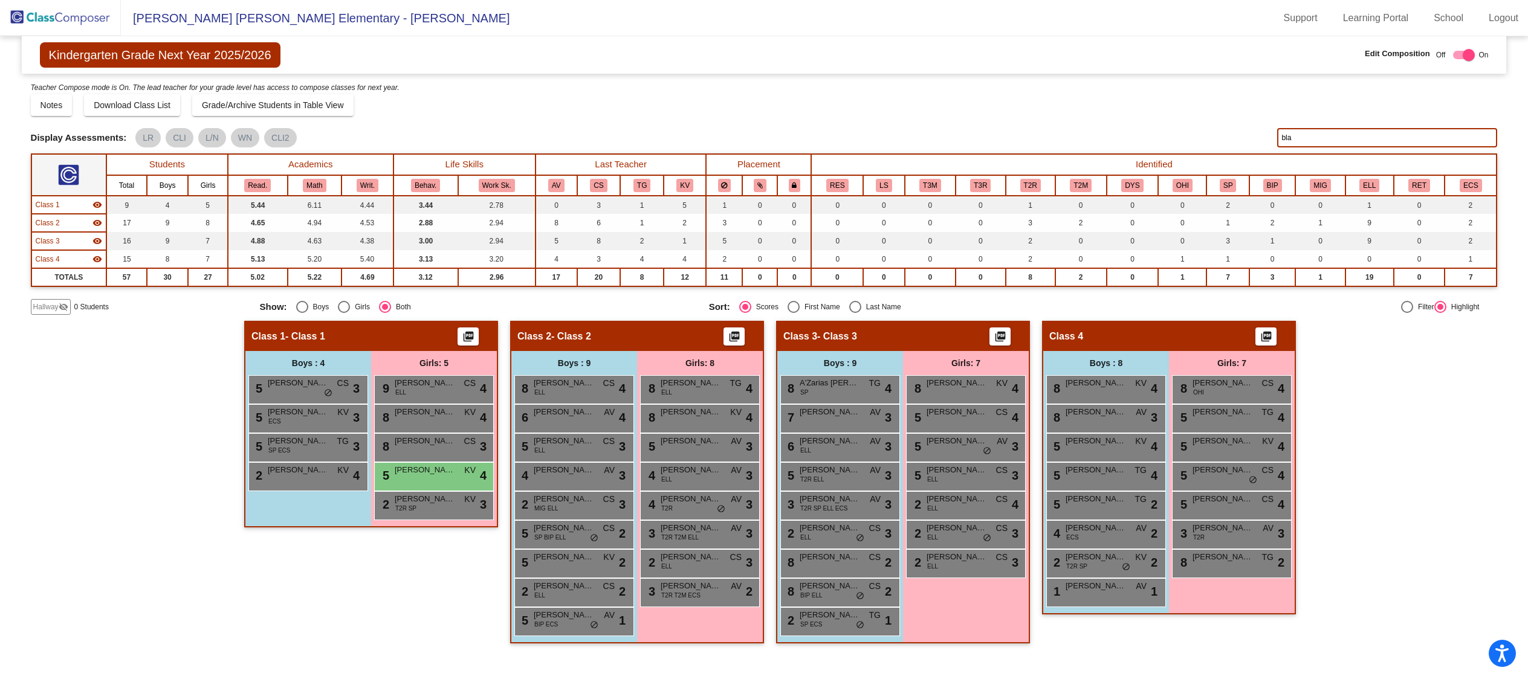
click at [1317, 131] on input "bla" at bounding box center [1387, 137] width 220 height 19
click at [1316, 131] on input "bla" at bounding box center [1387, 137] width 220 height 19
click at [1316, 130] on input "bla" at bounding box center [1387, 137] width 220 height 19
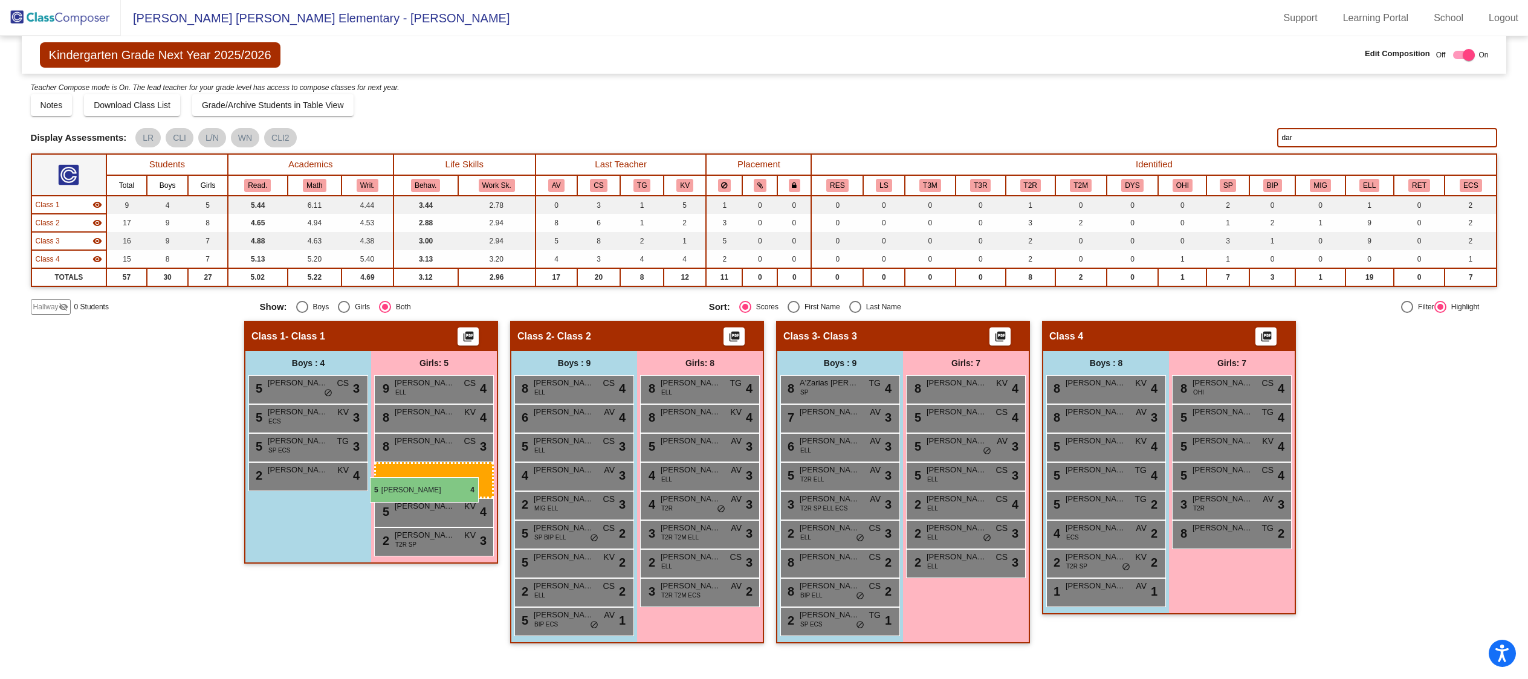
drag, startPoint x: 1210, startPoint y: 476, endPoint x: 370, endPoint y: 477, distance: 840.0
drag, startPoint x: 1256, startPoint y: 476, endPoint x: 390, endPoint y: 477, distance: 866.0
click at [1300, 138] on input "dar" at bounding box center [1387, 137] width 220 height 19
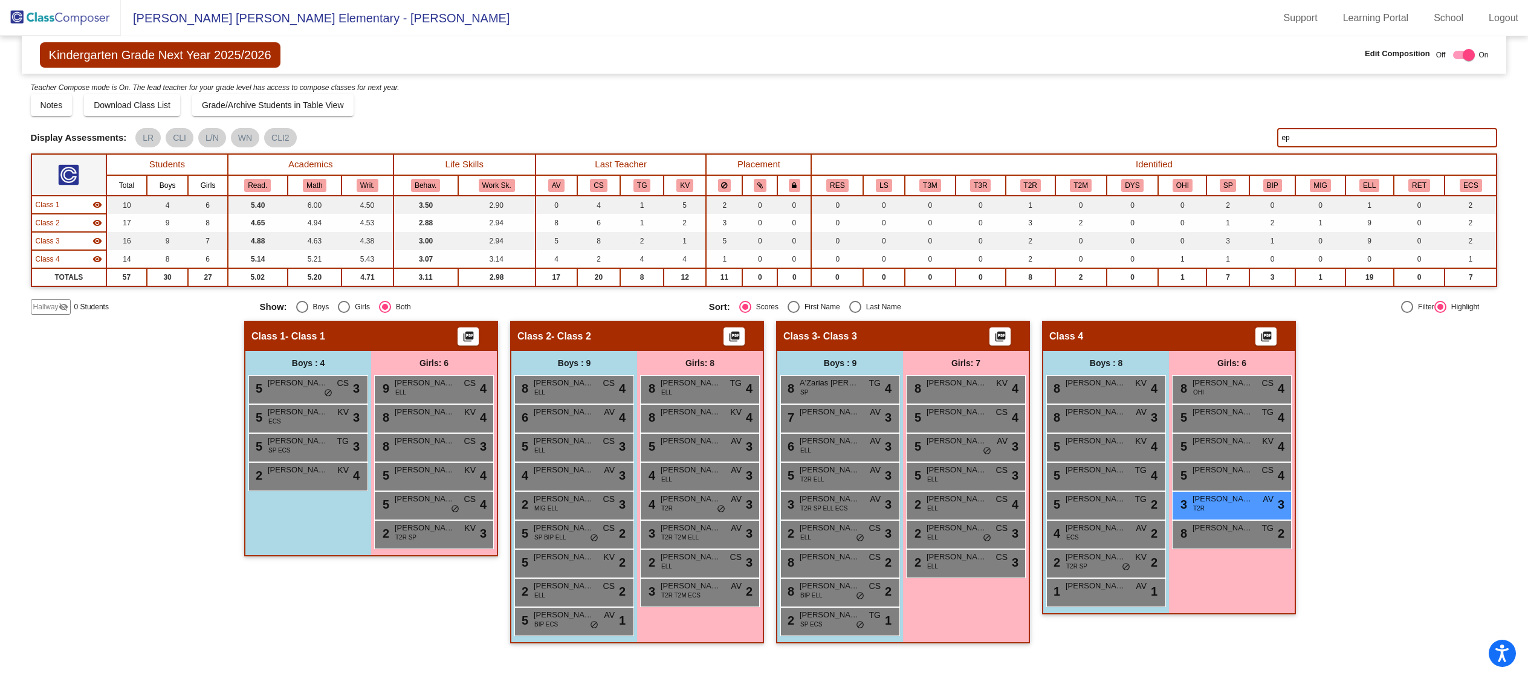
type input "e"
type input "p"
type input "o"
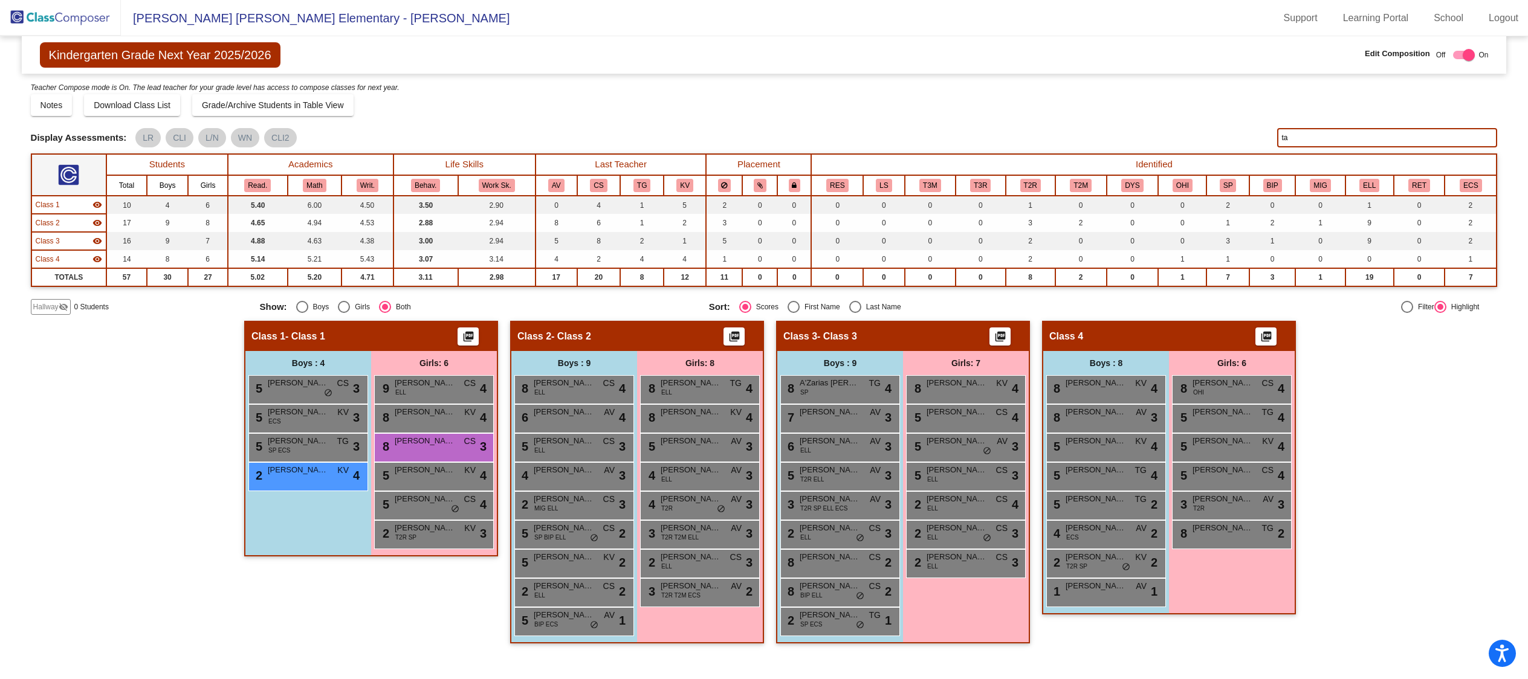
type input "t"
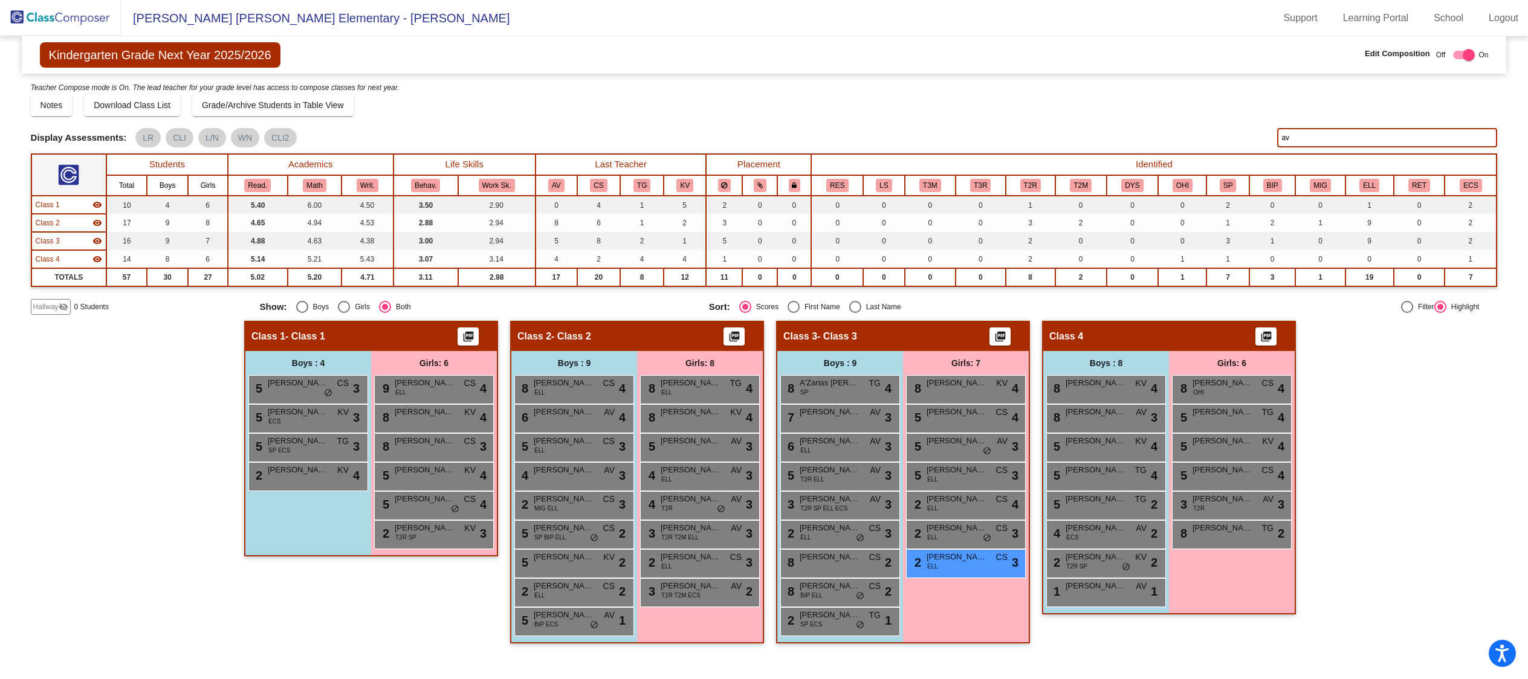
type input "a"
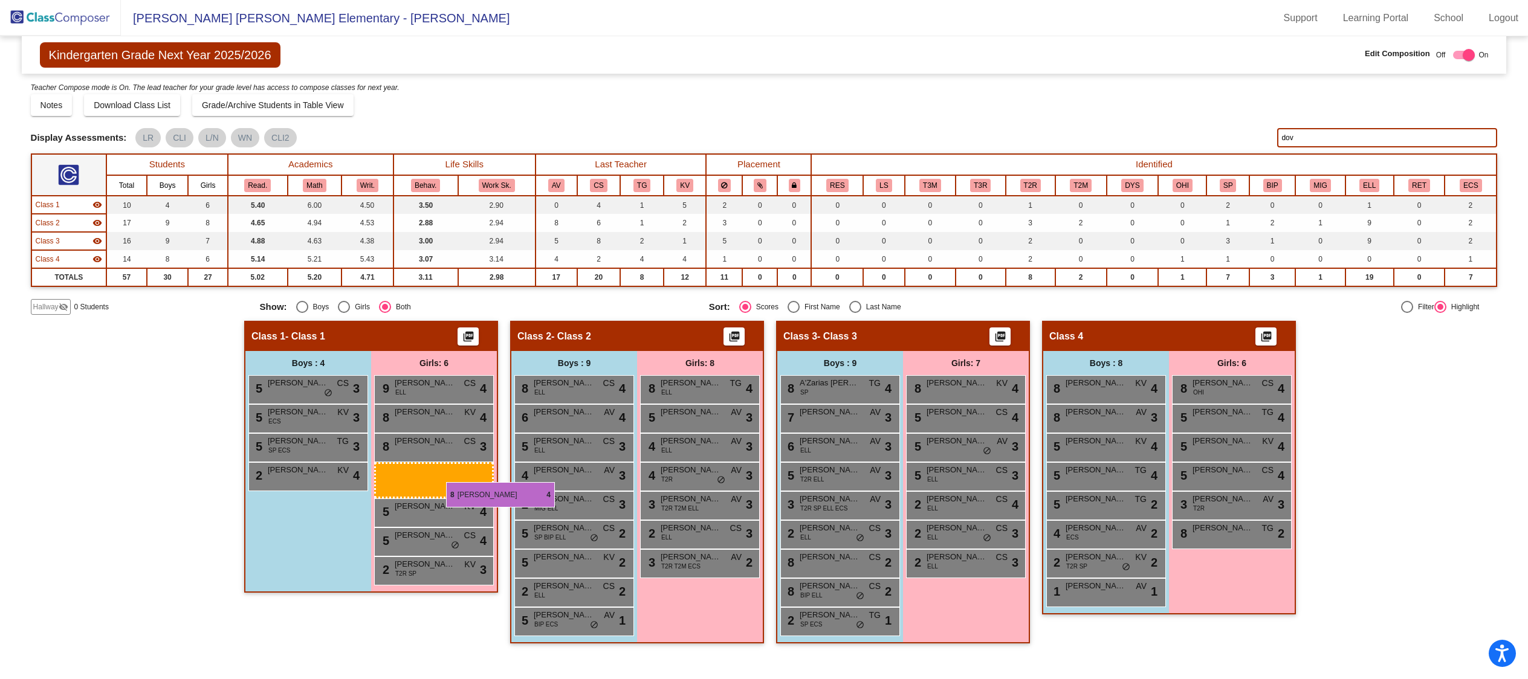
drag, startPoint x: 709, startPoint y: 419, endPoint x: 442, endPoint y: 482, distance: 274.5
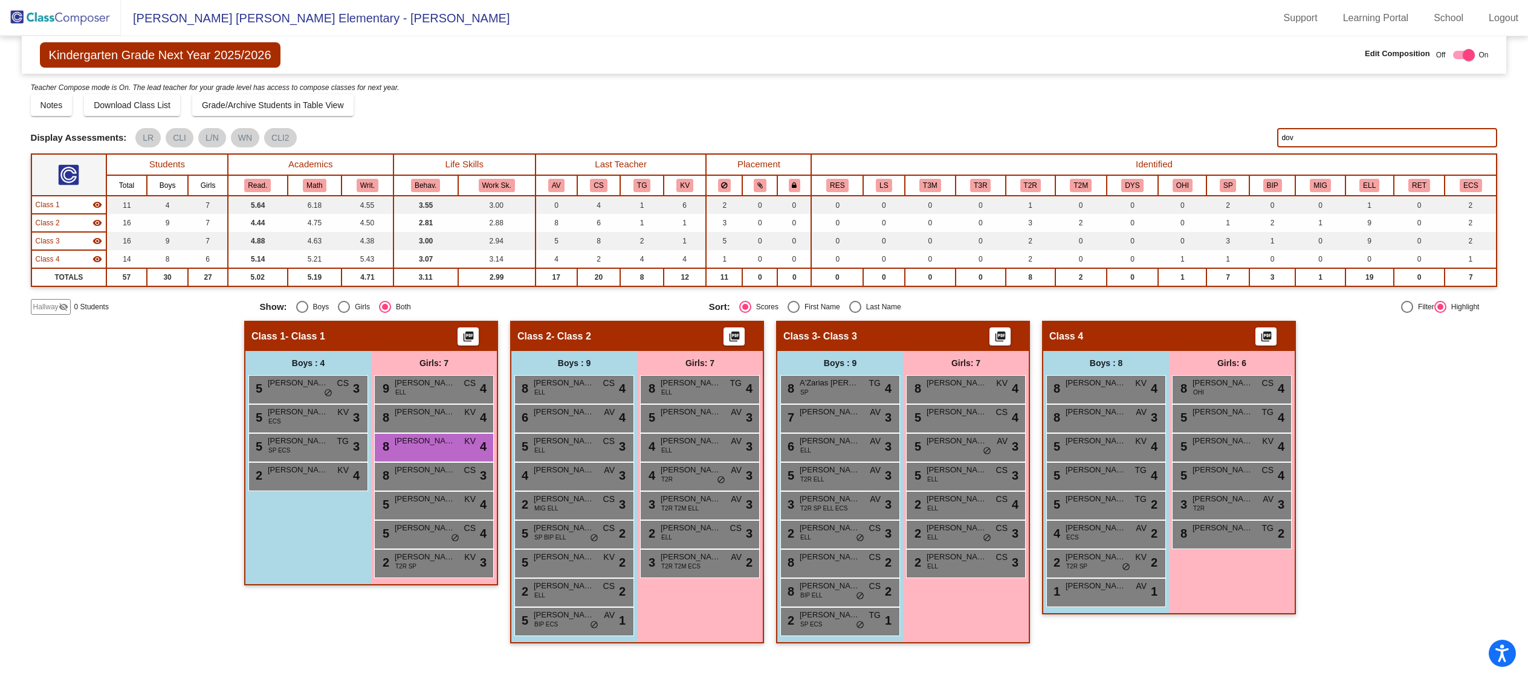
click at [1305, 132] on input "dov" at bounding box center [1387, 137] width 220 height 19
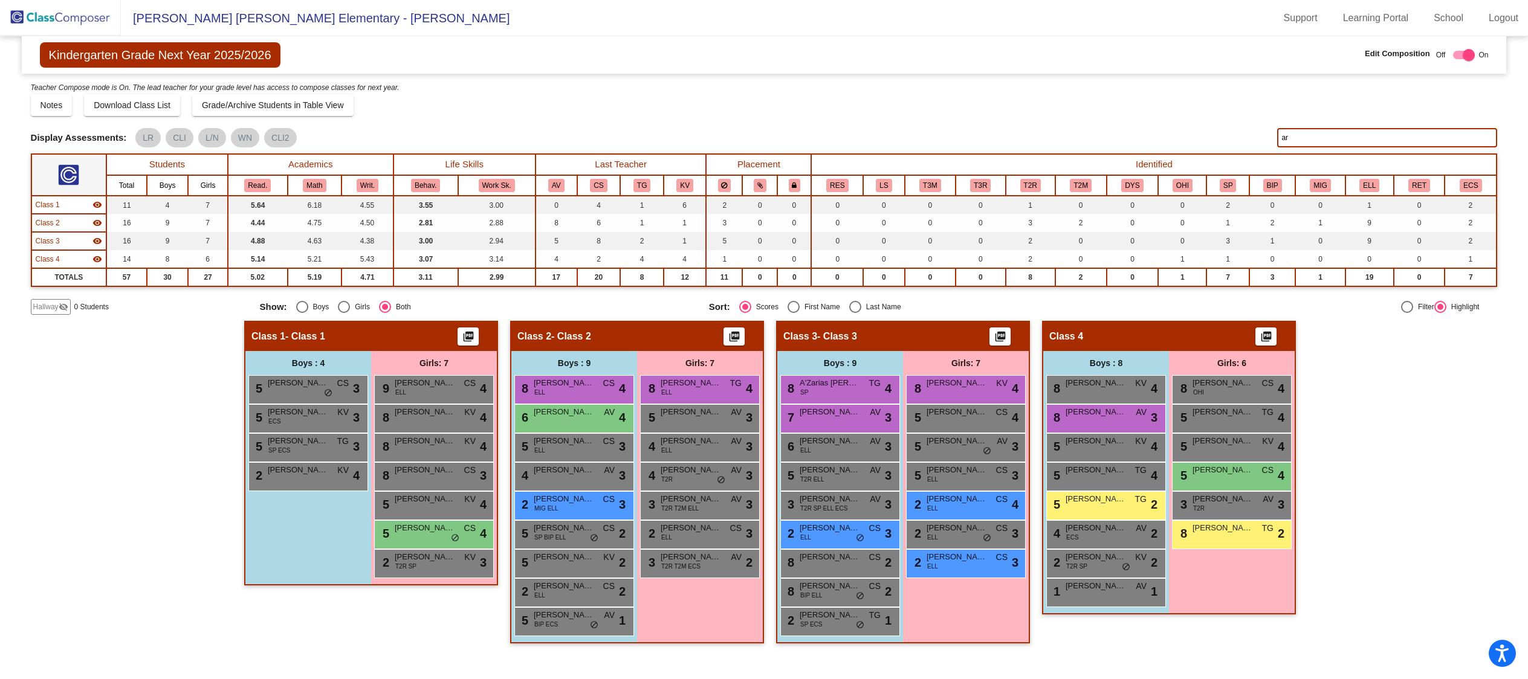
type input "a"
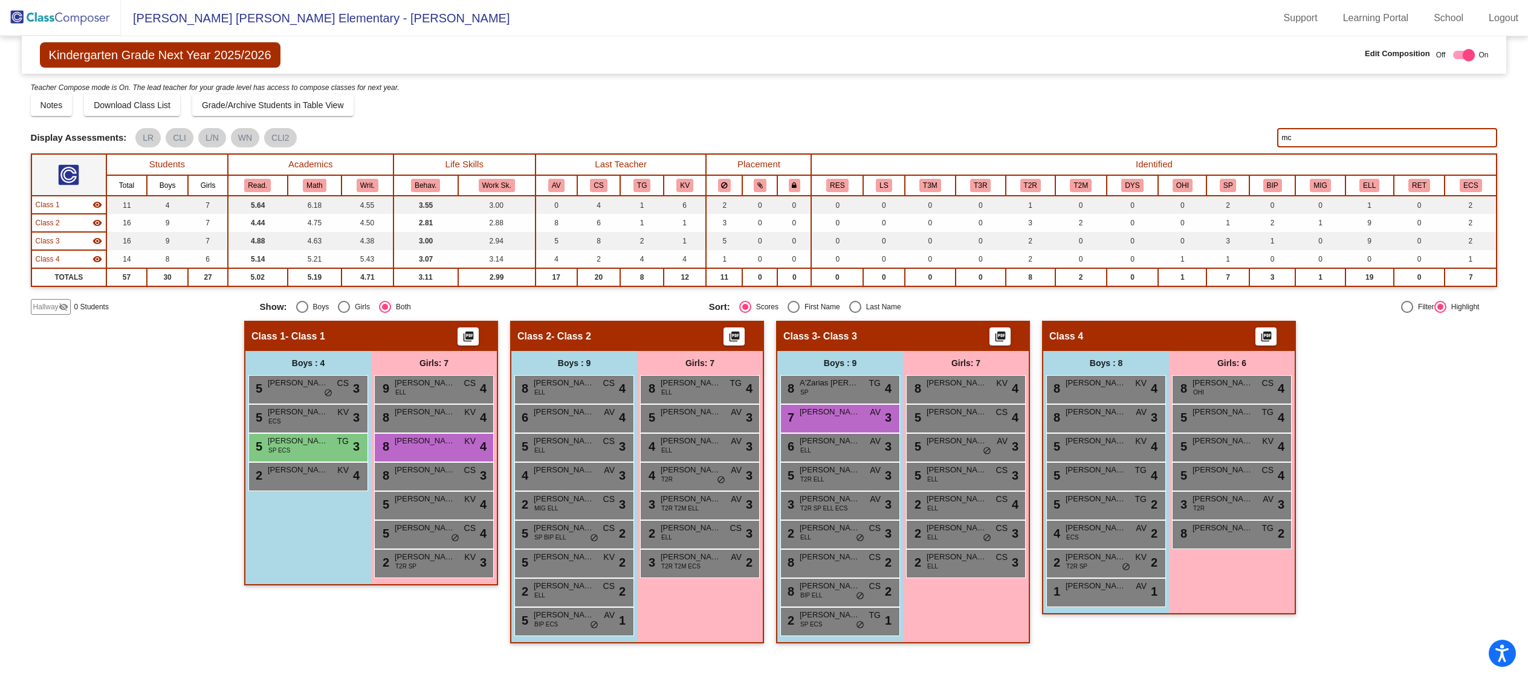
type input "m"
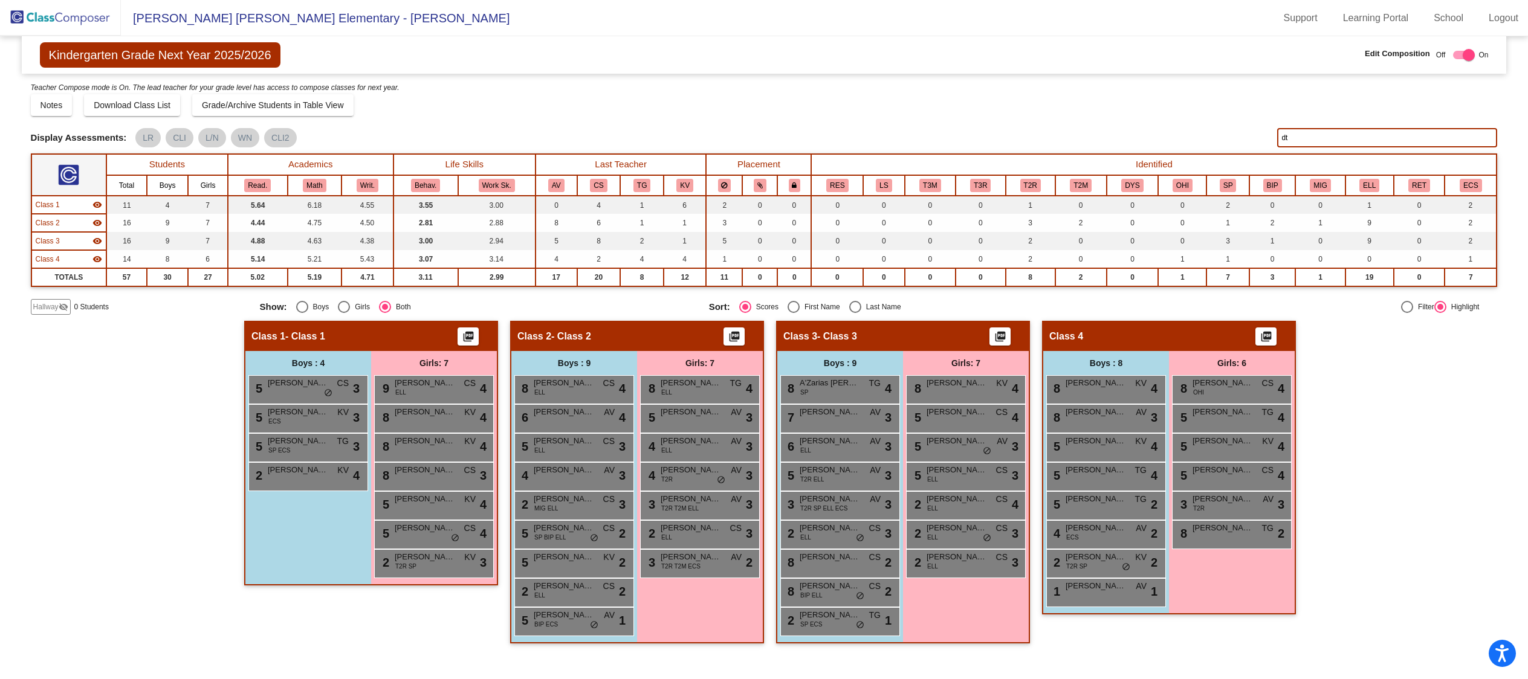
type input "d"
type input "t"
type input "s"
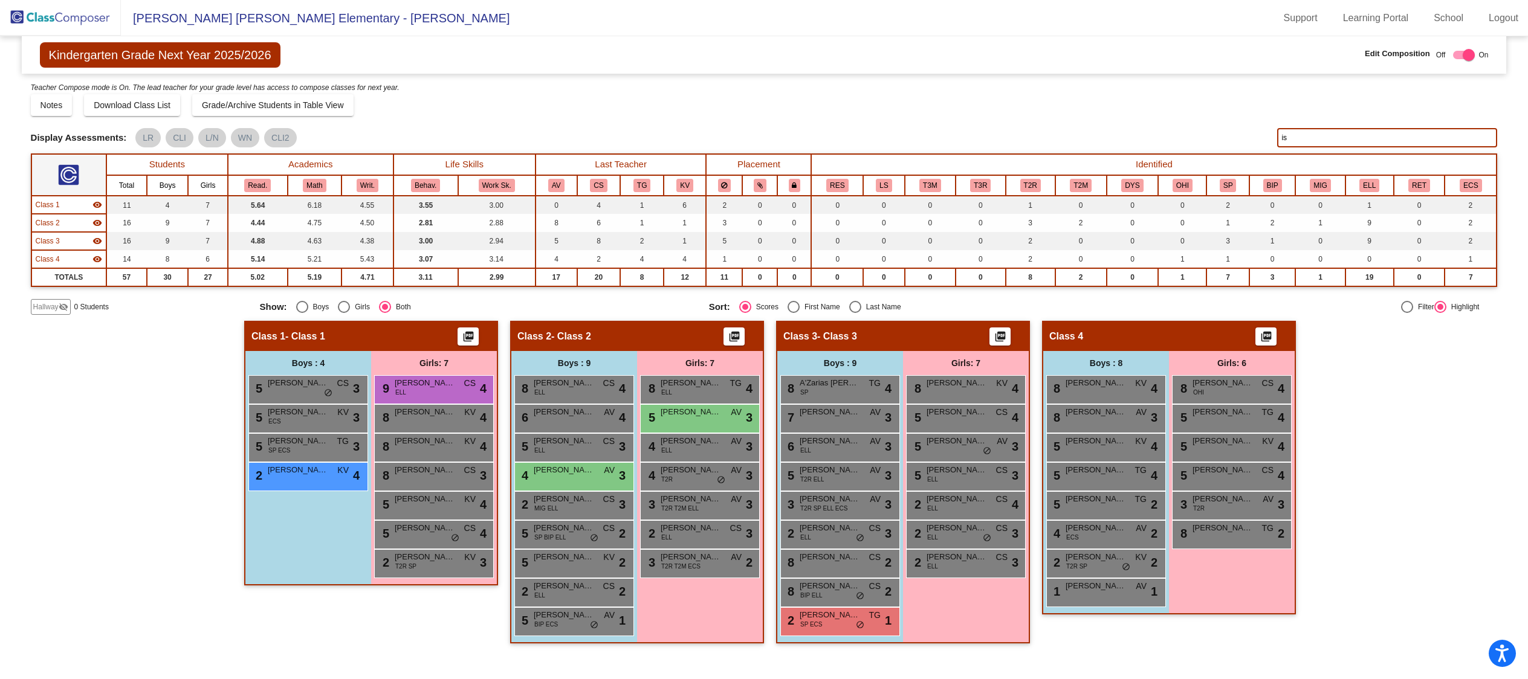
type input "i"
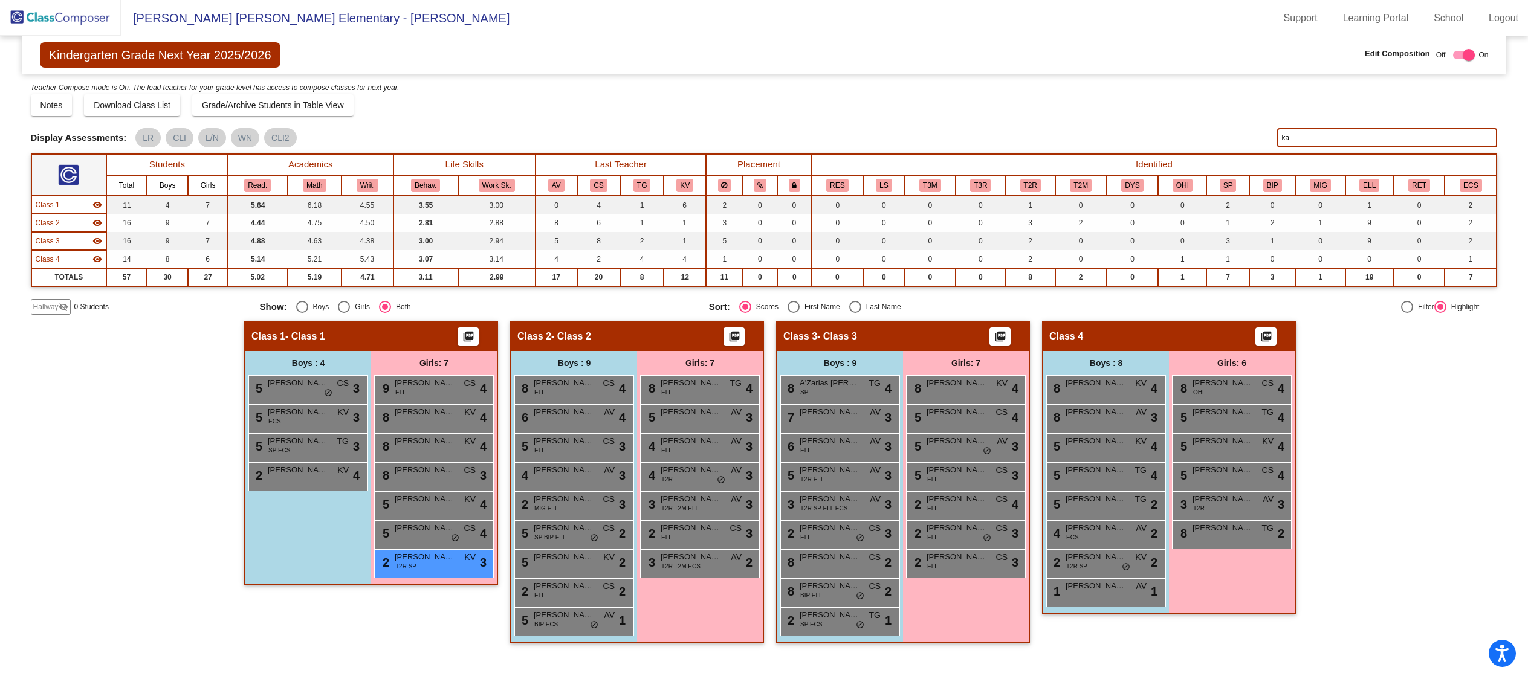
type input "k"
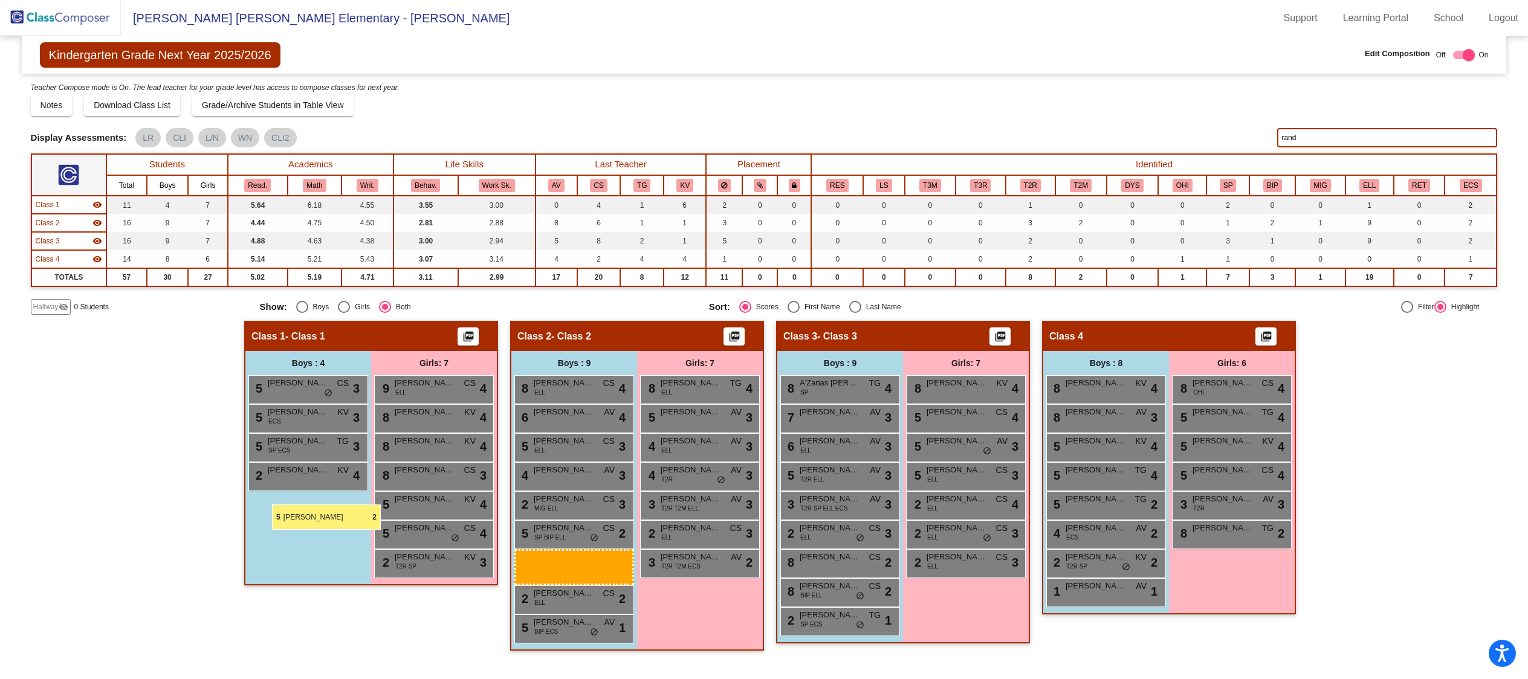
drag, startPoint x: 601, startPoint y: 566, endPoint x: 272, endPoint y: 505, distance: 335.1
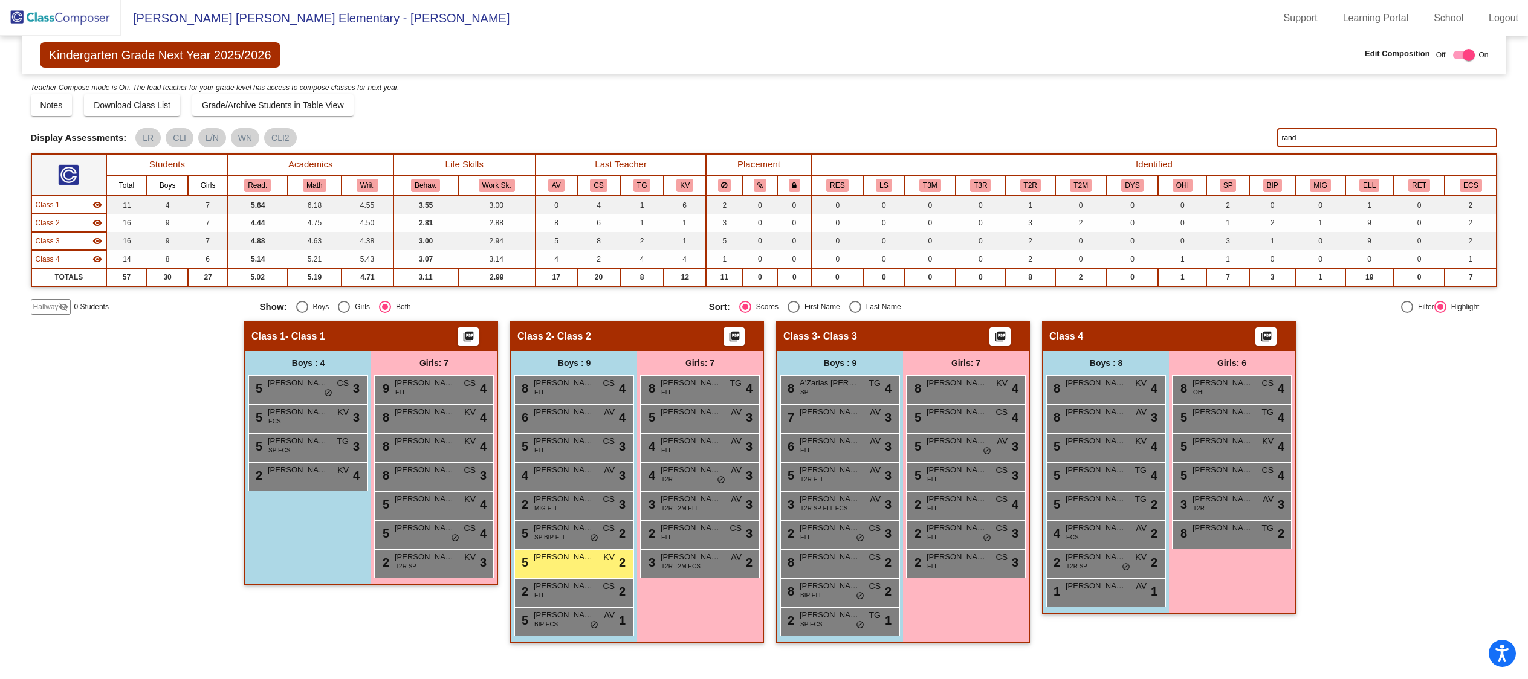
click at [0, 0] on div "Boys : 4 5 David Ramirez CS lock do_not_disturb_alt 3 5 Samuel Brazeal ECS KV l…" at bounding box center [0, 0] width 0 height 0
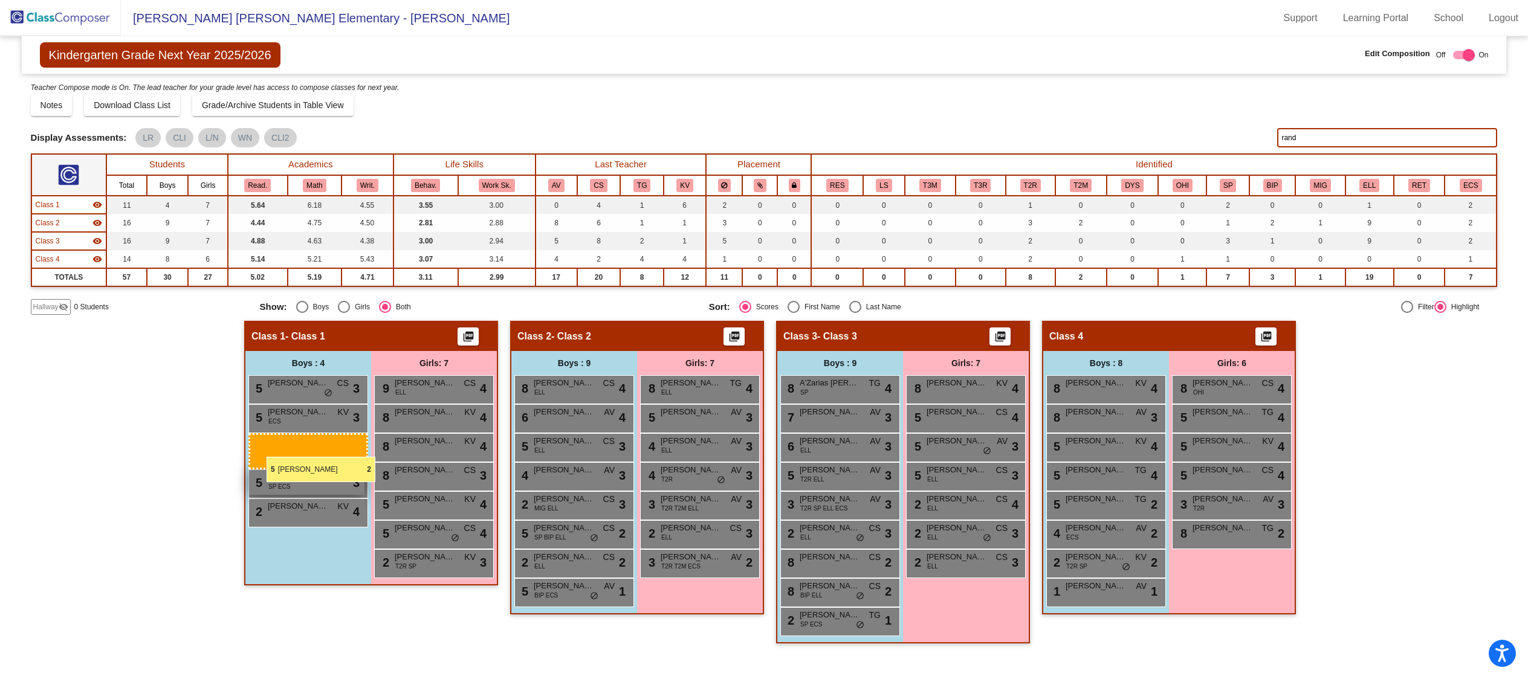
drag, startPoint x: 540, startPoint y: 559, endPoint x: 267, endPoint y: 456, distance: 291.8
click at [1317, 138] on input "rand" at bounding box center [1387, 137] width 220 height 19
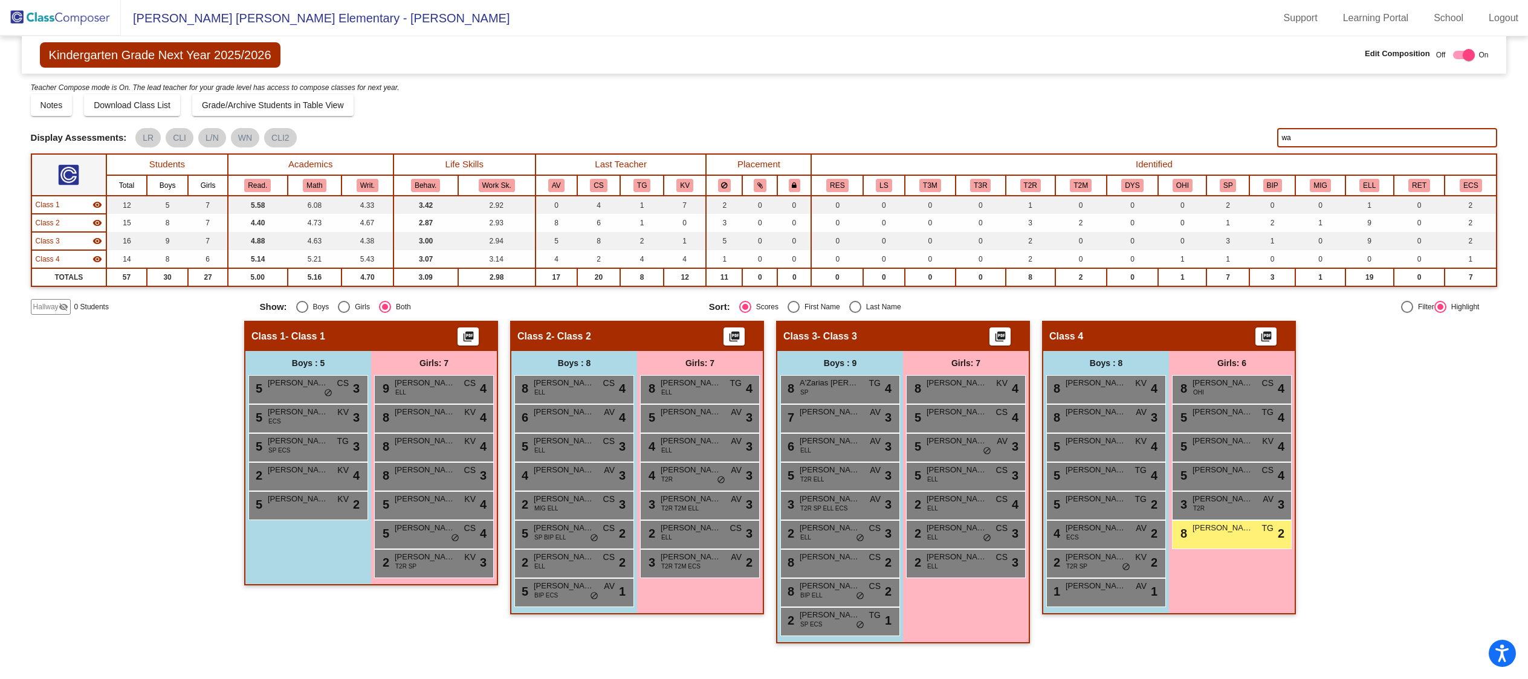
type input "w"
type input "remy"
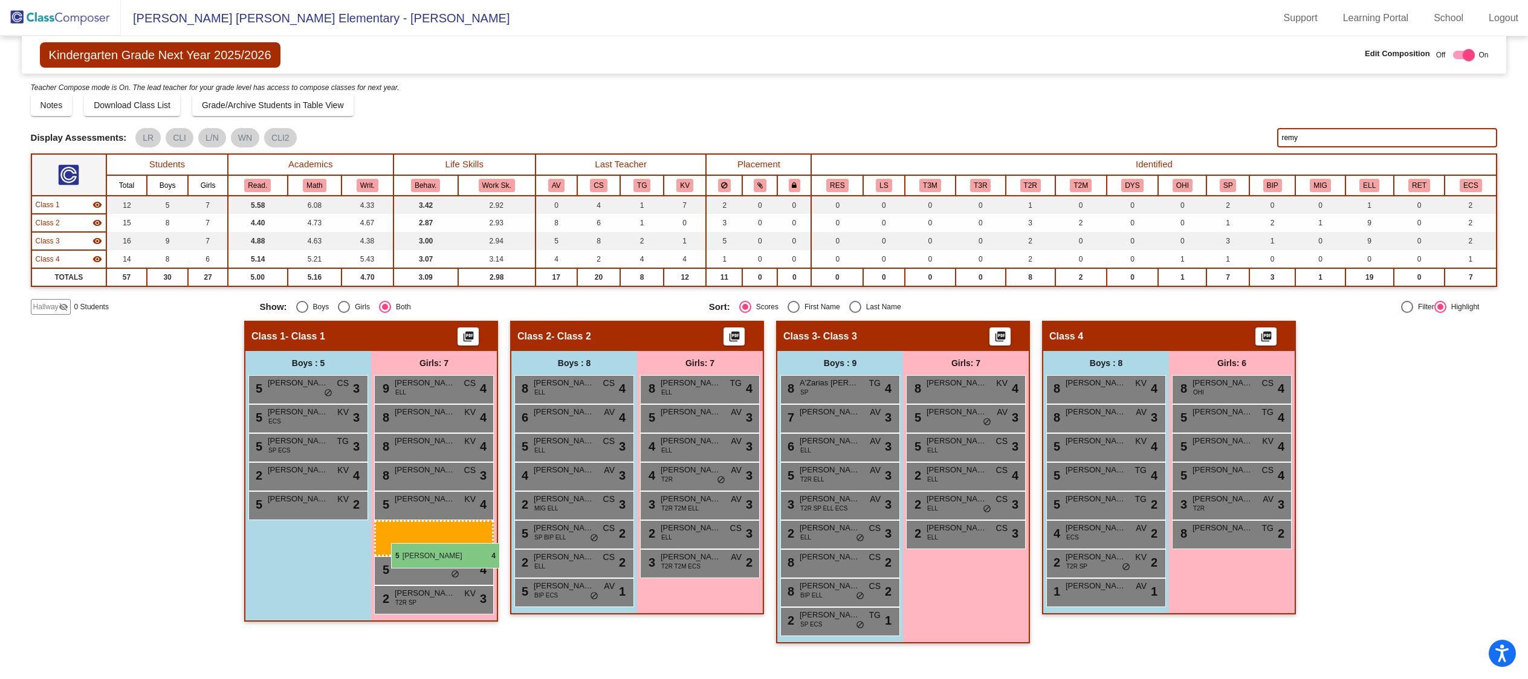
drag, startPoint x: 967, startPoint y: 424, endPoint x: 391, endPoint y: 543, distance: 588.1
